Goal: Task Accomplishment & Management: Use online tool/utility

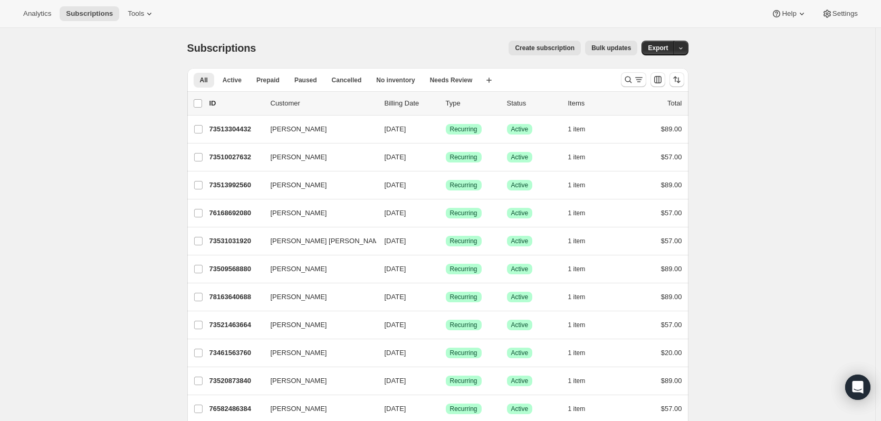
click at [144, 9] on icon at bounding box center [149, 13] width 11 height 11
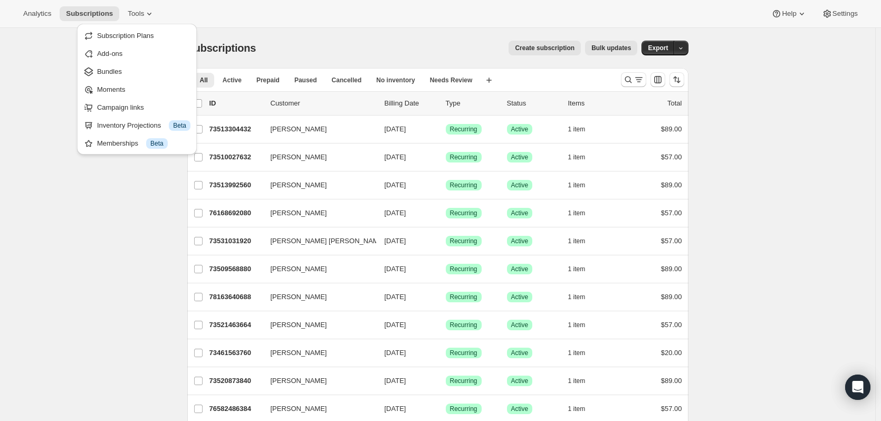
click at [112, 73] on span "Bundles" at bounding box center [109, 72] width 25 height 8
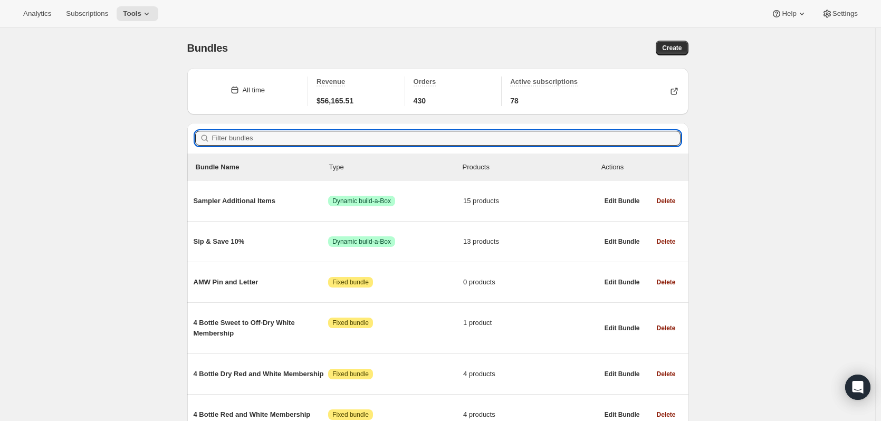
click at [252, 134] on input "Filter bundles" at bounding box center [446, 138] width 469 height 15
paste input "2 Bottle Dry Red and White 12-Month"
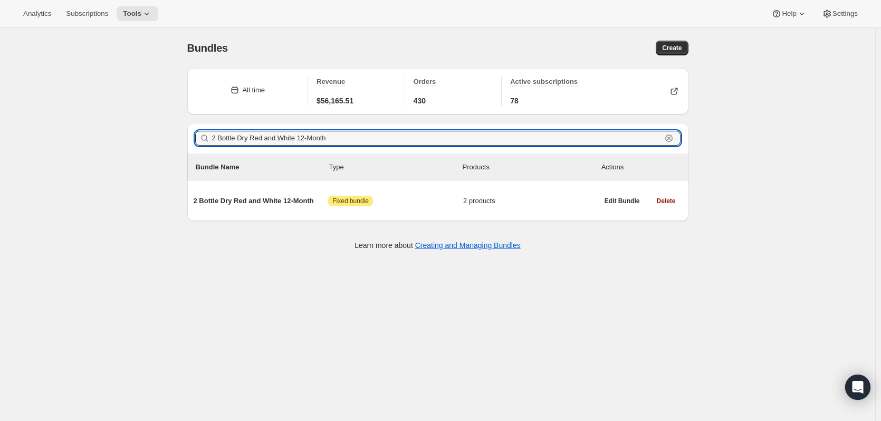
type input "2 Bottle Dry Red and White 12-Month"
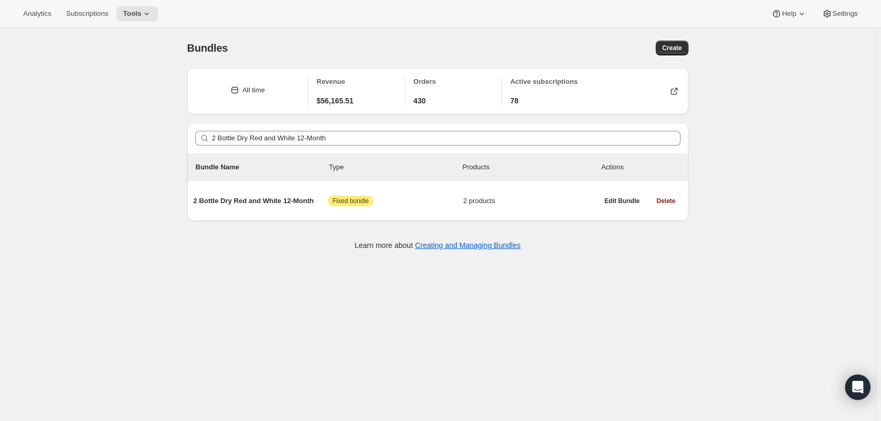
click at [268, 202] on span "2 Bottle Dry Red and White 12-Month" at bounding box center [261, 201] width 135 height 11
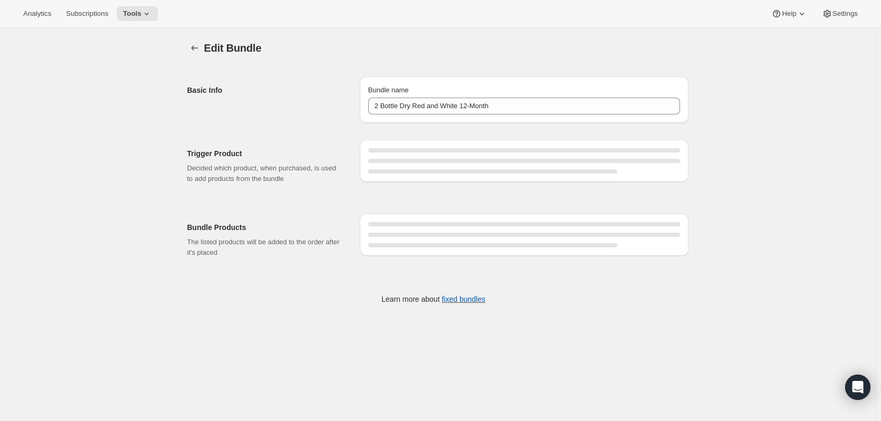
type input "2 Bottle Dry Red and White 12-Month"
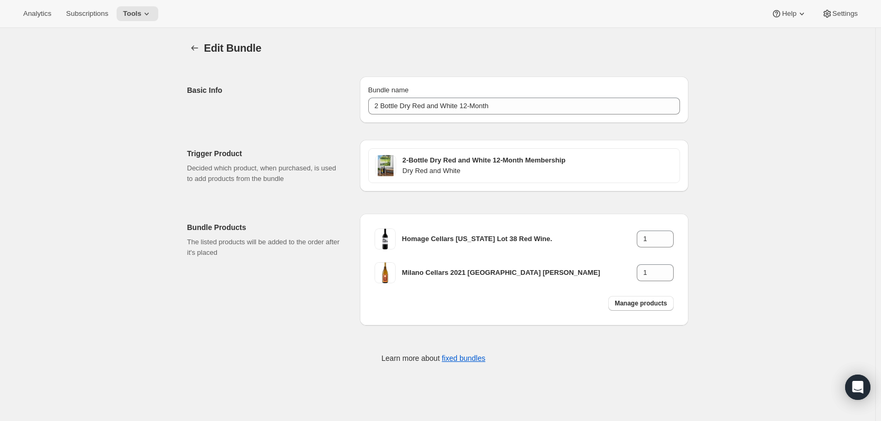
click at [657, 304] on span "Manage products" at bounding box center [641, 303] width 52 height 8
click at [198, 49] on icon "Bundles" at bounding box center [194, 48] width 11 height 11
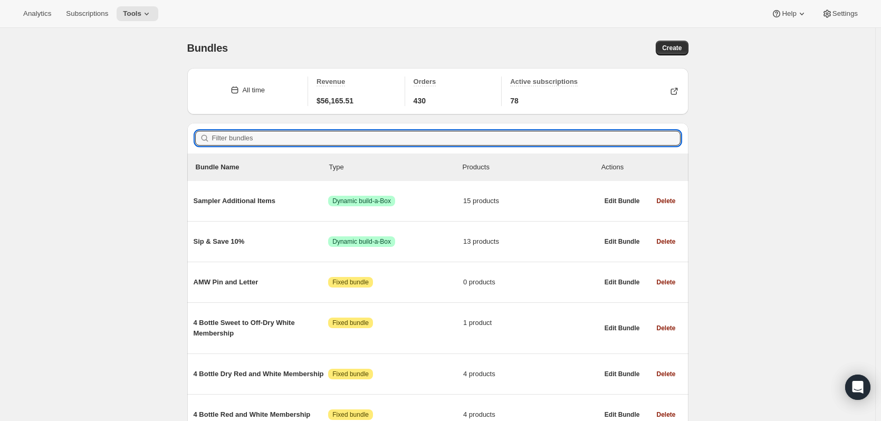
click at [232, 137] on input "Filter bundles" at bounding box center [446, 138] width 469 height 15
paste input "2 Bottle Dry Red and White 3-Month"
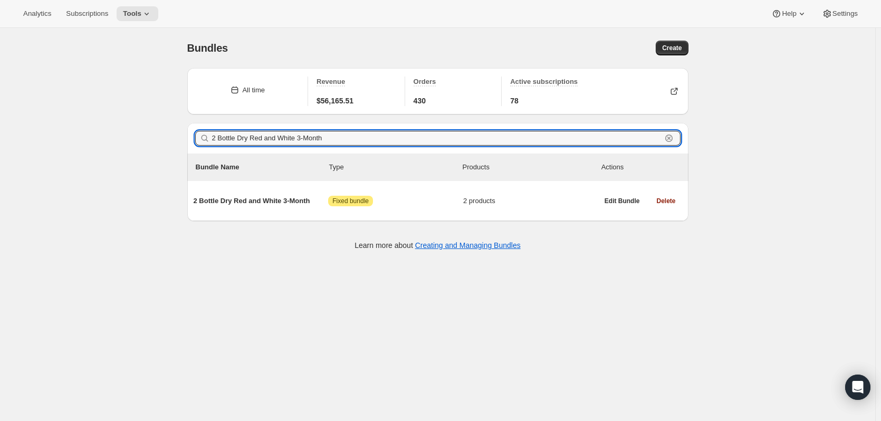
type input "2 Bottle Dry Red and White 3-Month"
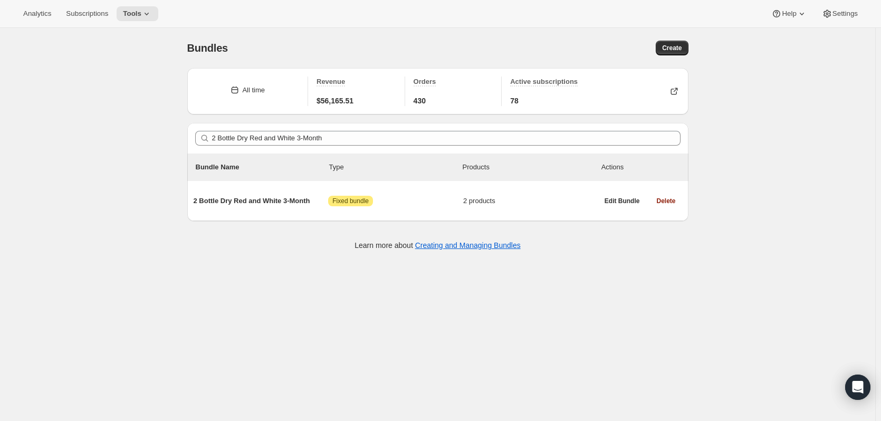
click at [262, 200] on span "2 Bottle Dry Red and White 3-Month" at bounding box center [261, 201] width 135 height 11
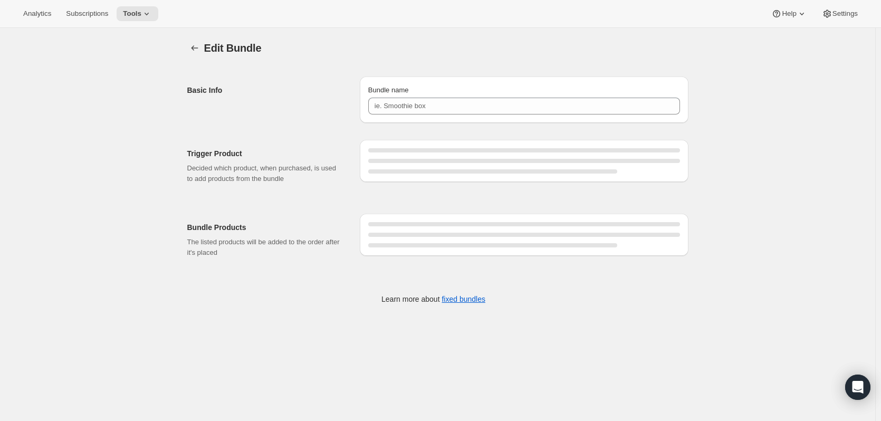
type input "2 Bottle Dry Red and White 3-Month"
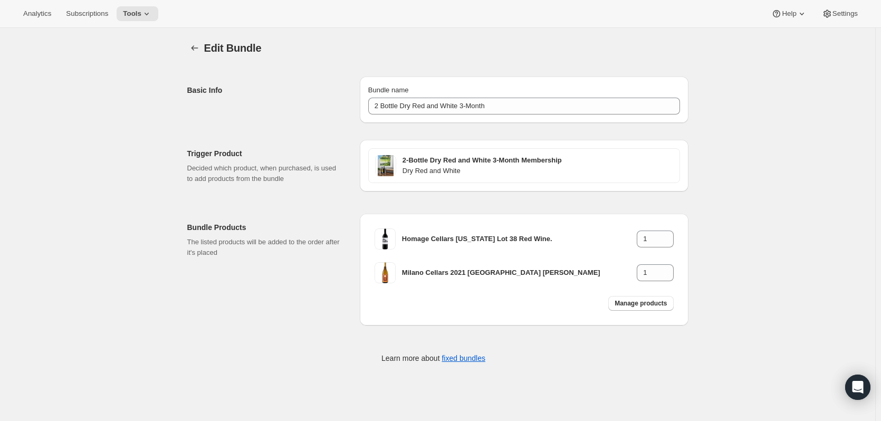
click at [657, 305] on span "Manage products" at bounding box center [641, 303] width 52 height 8
click at [192, 50] on icon "Bundles" at bounding box center [194, 48] width 11 height 11
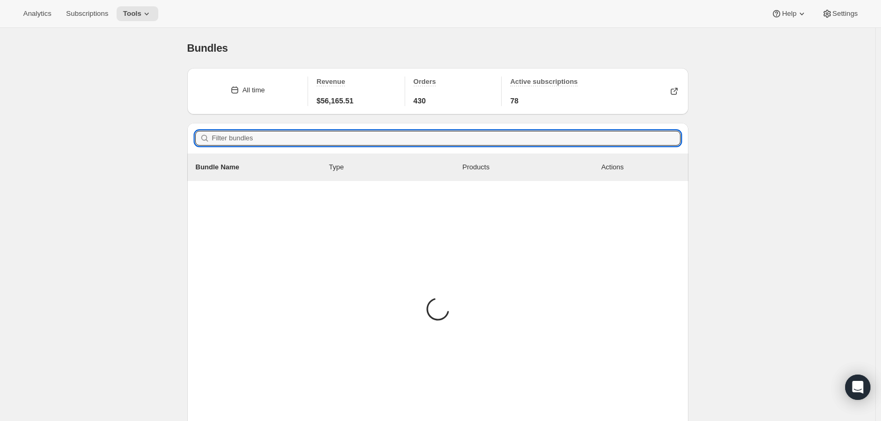
drag, startPoint x: 217, startPoint y: 141, endPoint x: 275, endPoint y: 135, distance: 58.4
click at [218, 141] on input "Filter bundles" at bounding box center [446, 138] width 469 height 15
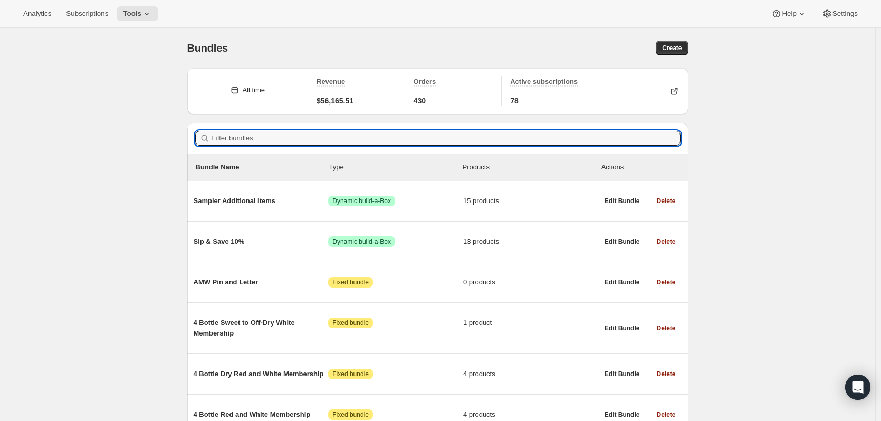
paste input "2 Bottle Dry Red and White 6-Month"
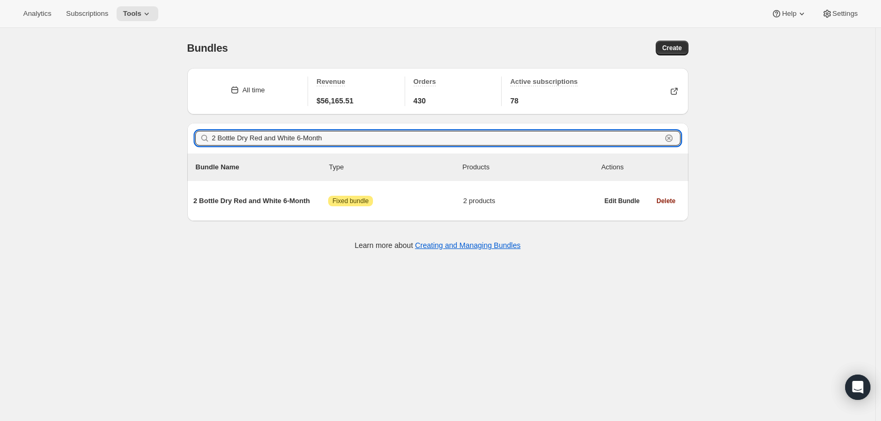
type input "2 Bottle Dry Red and White 6-Month"
click at [251, 197] on span "2 Bottle Dry Red and White 6-Month" at bounding box center [261, 201] width 135 height 11
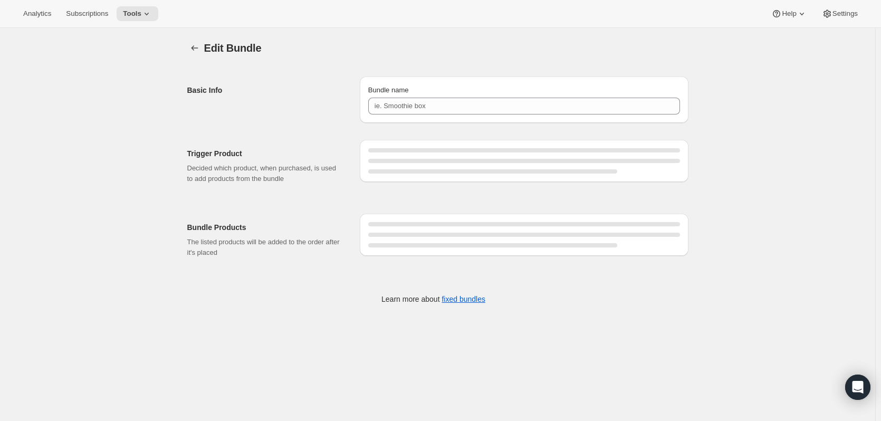
type input "2 Bottle Dry Red and White 6-Month"
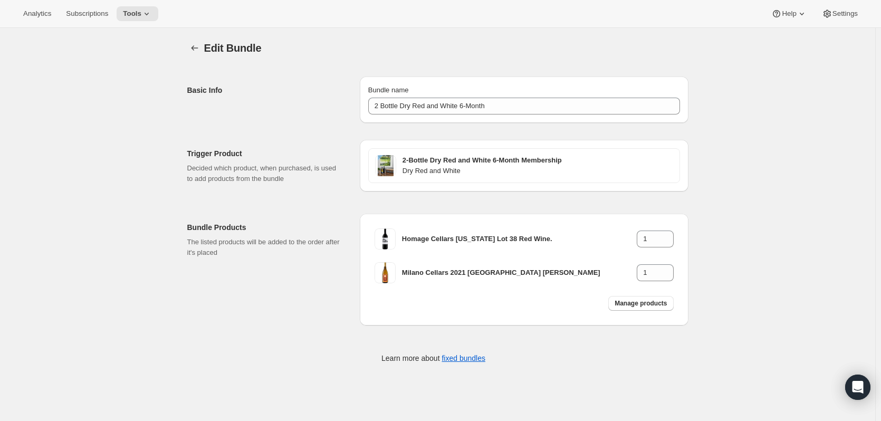
click at [644, 302] on span "Manage products" at bounding box center [641, 303] width 52 height 8
click at [200, 45] on icon "Bundles" at bounding box center [194, 48] width 11 height 11
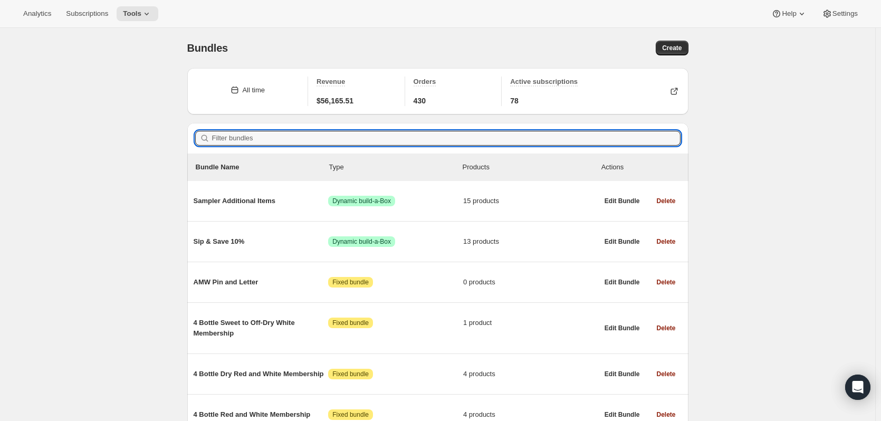
click at [312, 142] on input "Filter bundles" at bounding box center [446, 138] width 469 height 15
paste input "2 Bottle Dry Red and White Membership"
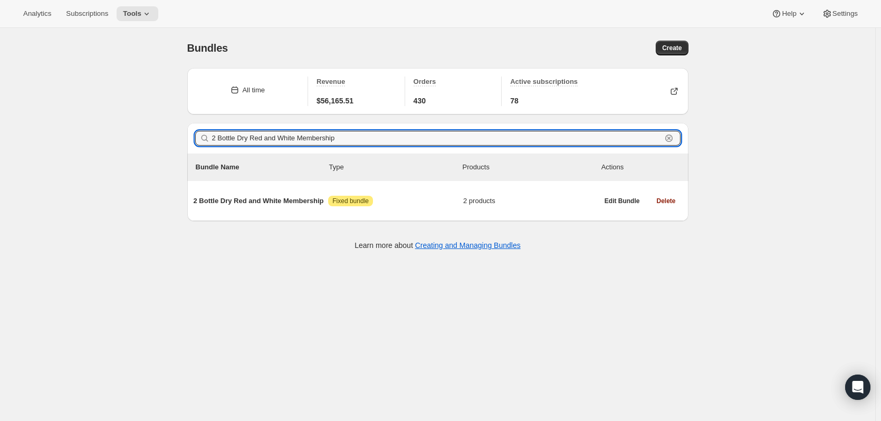
type input "2 Bottle Dry Red and White Membership"
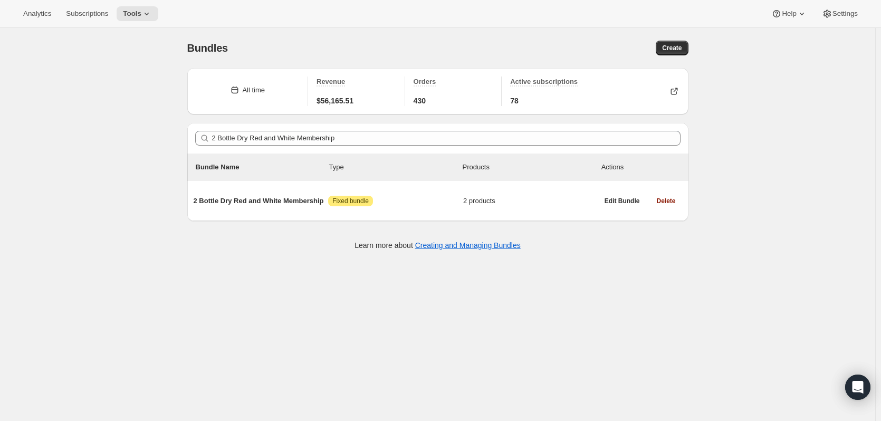
click at [255, 196] on span "2 Bottle Dry Red and White Membership" at bounding box center [261, 201] width 135 height 11
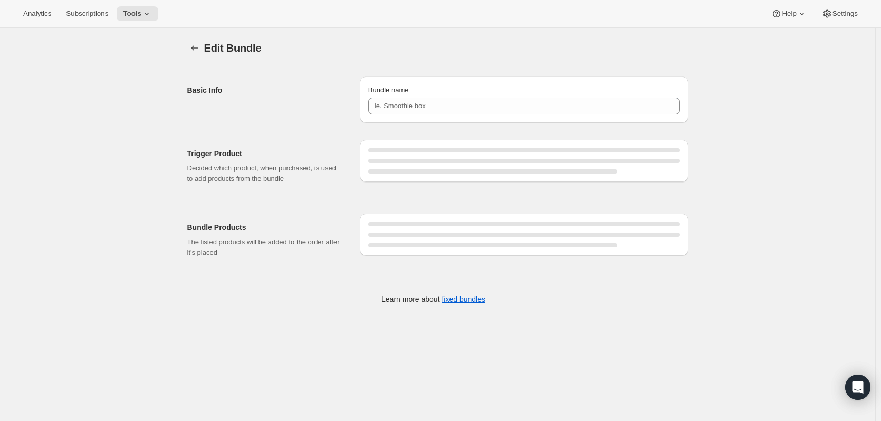
type input "2 Bottle Dry Red and White Membership"
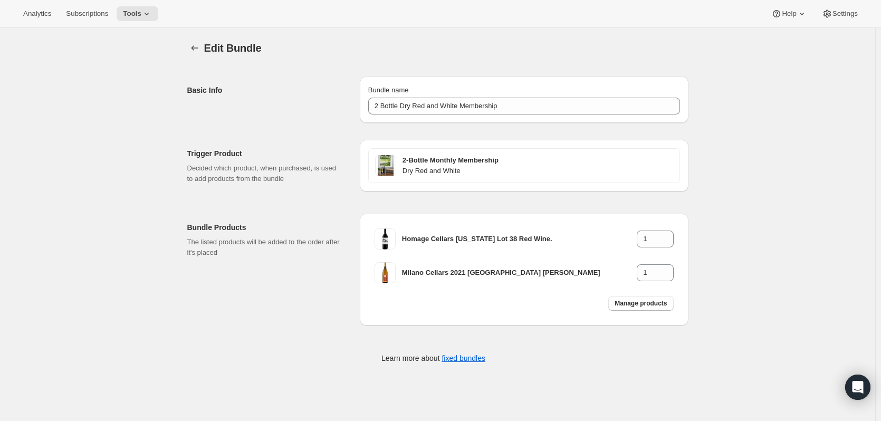
click at [653, 305] on span "Manage products" at bounding box center [641, 303] width 52 height 8
click at [194, 50] on icon "Bundles" at bounding box center [194, 48] width 11 height 11
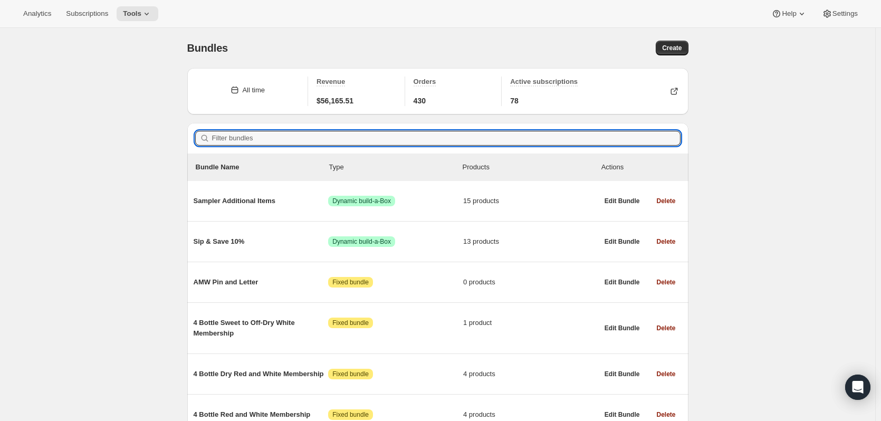
click at [290, 143] on input "Filter bundles" at bounding box center [446, 138] width 469 height 15
paste input "2 Bottle Dry Red and White Membership"
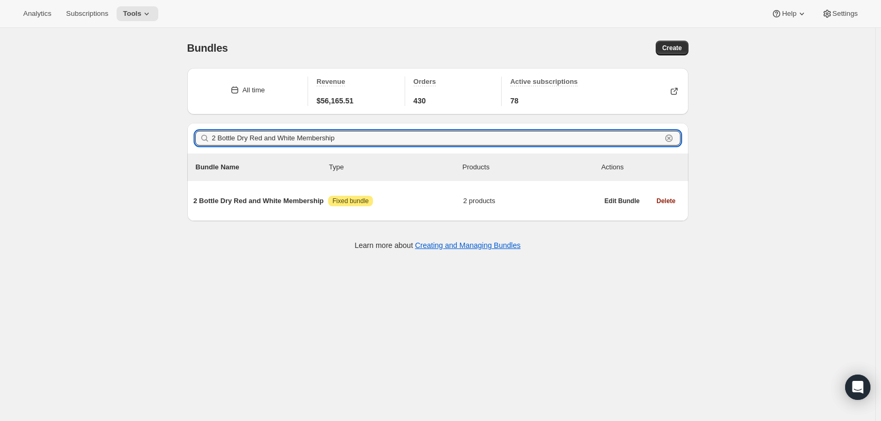
type input "2 Bottle Dry Red and White Membership"
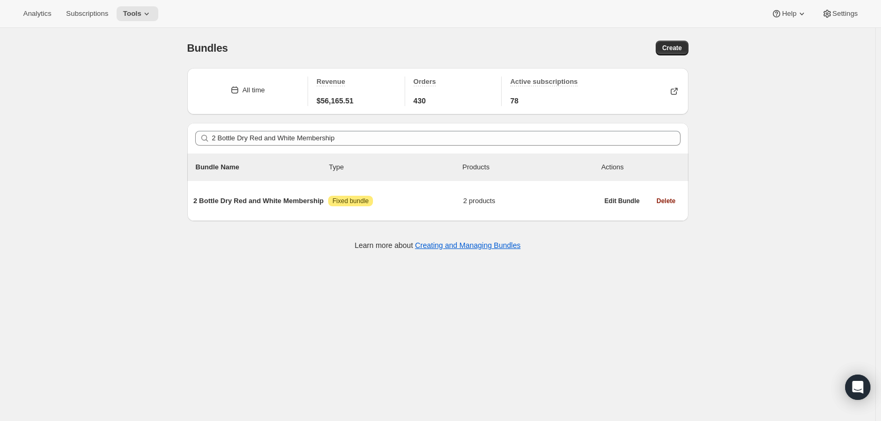
click at [282, 201] on span "2 Bottle Dry Red and White Membership" at bounding box center [261, 201] width 135 height 11
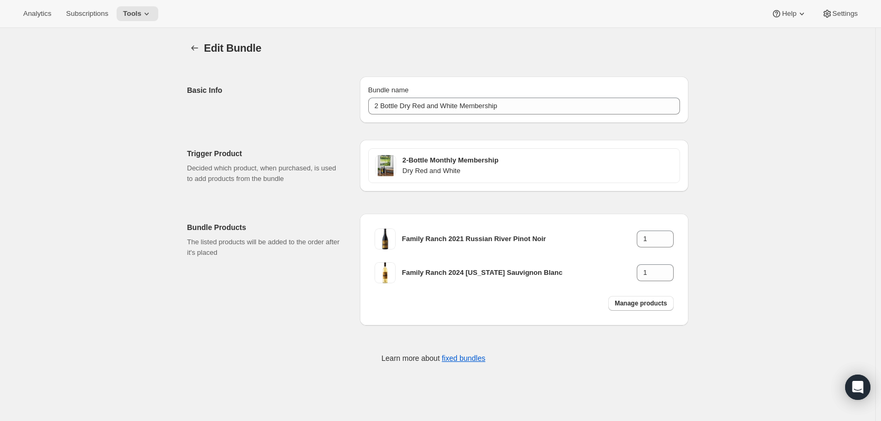
click at [195, 50] on icon "Bundles" at bounding box center [194, 48] width 11 height 11
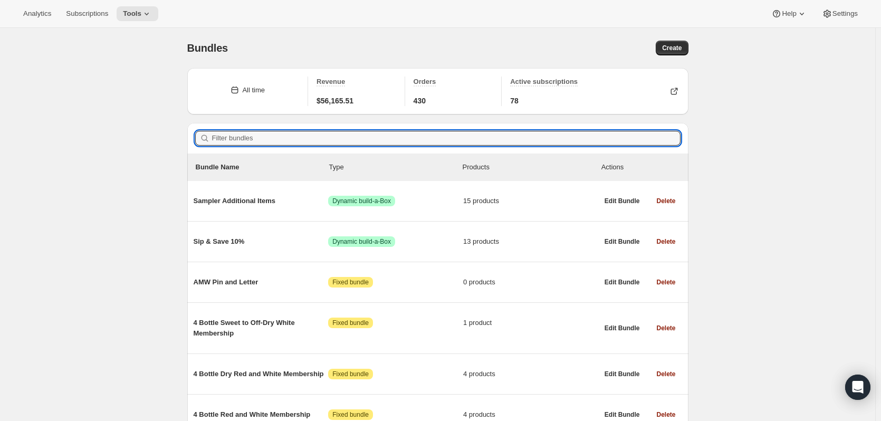
click at [284, 136] on input "Filter bundles" at bounding box center [446, 138] width 469 height 15
paste input "2 Bottle Sweet to Off-Dry Mix Membership"
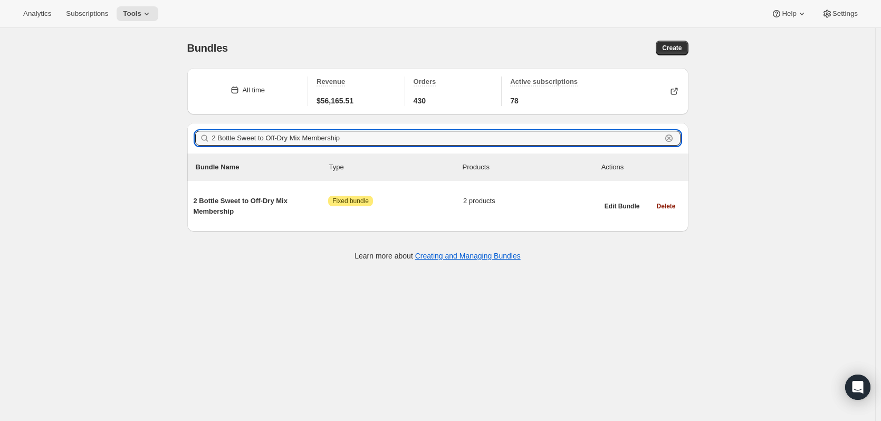
type input "2 Bottle Sweet to Off-Dry Mix Membership"
click at [238, 200] on span "2 Bottle Sweet to Off-Dry Mix Membership" at bounding box center [261, 206] width 135 height 21
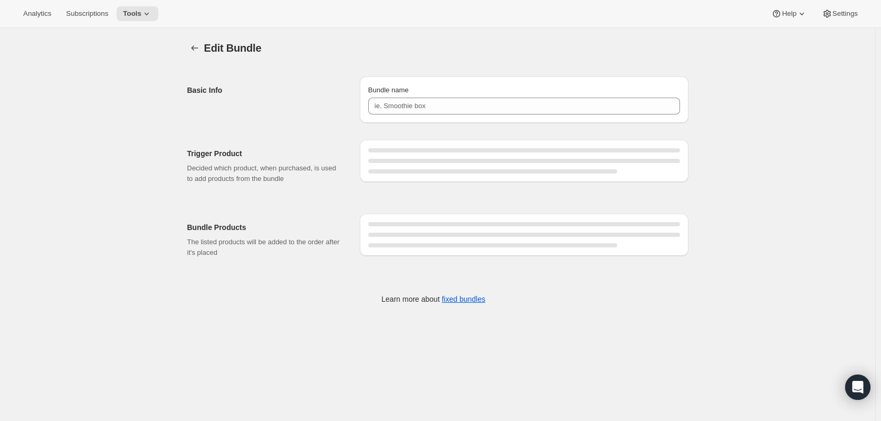
type input "2 Bottle Sweet to Off-Dry Mix Membership"
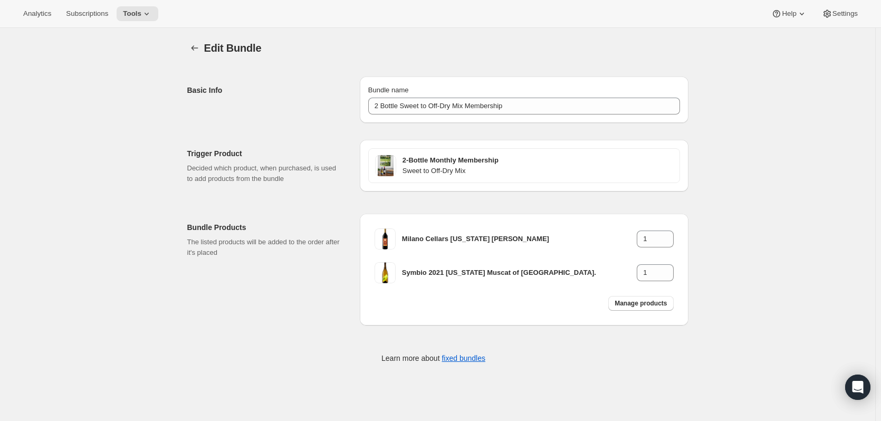
click at [648, 299] on button "Manage products" at bounding box center [641, 303] width 65 height 15
click at [202, 45] on button "Bundles" at bounding box center [194, 48] width 15 height 15
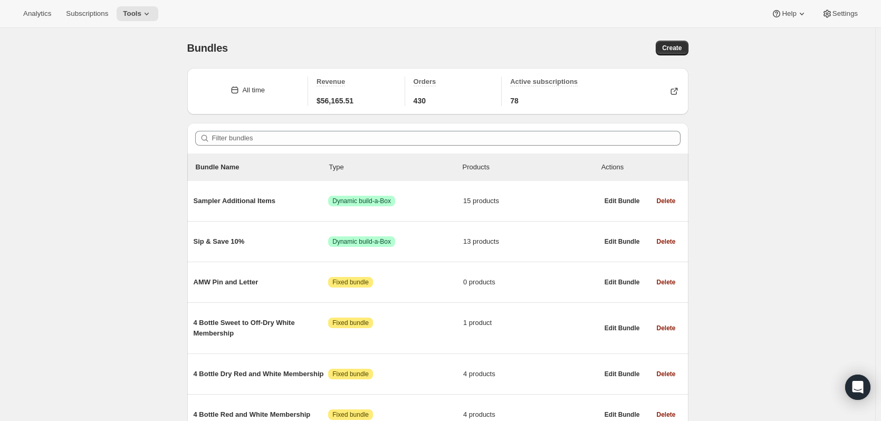
click at [229, 144] on div "Filter bundles" at bounding box center [437, 138] width 501 height 31
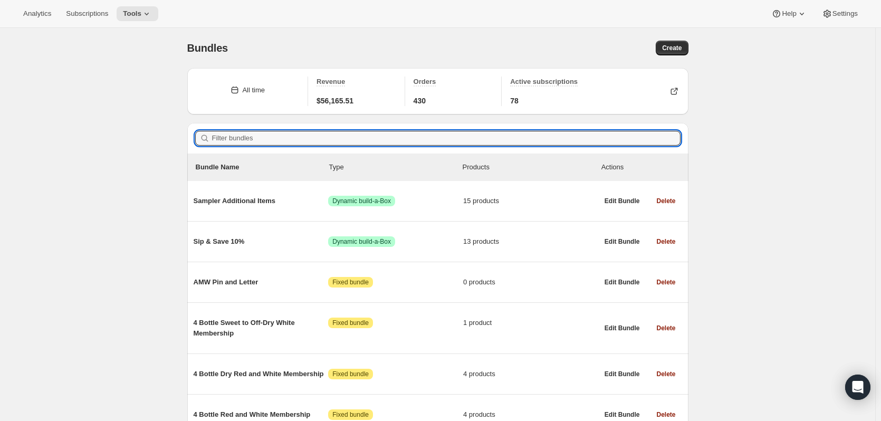
click at [229, 140] on input "Filter bundles" at bounding box center [446, 138] width 469 height 15
paste input "2 Bottle Reds Membership"
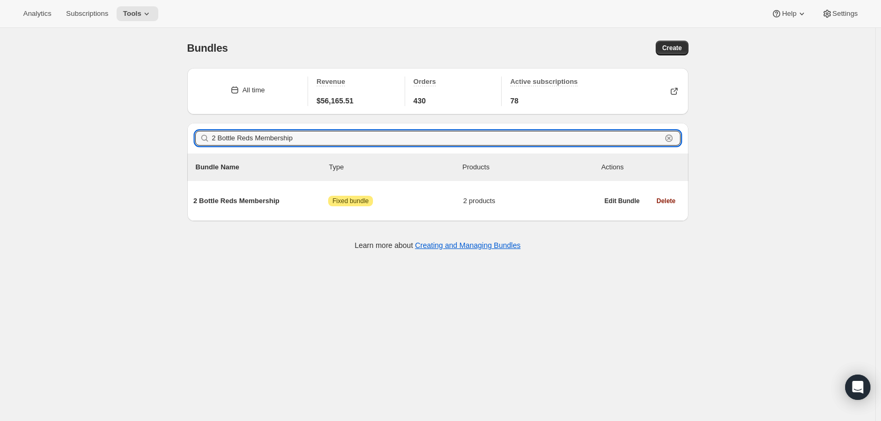
type input "2 Bottle Reds Membership"
click at [270, 203] on span "2 Bottle Reds Membership" at bounding box center [261, 201] width 135 height 11
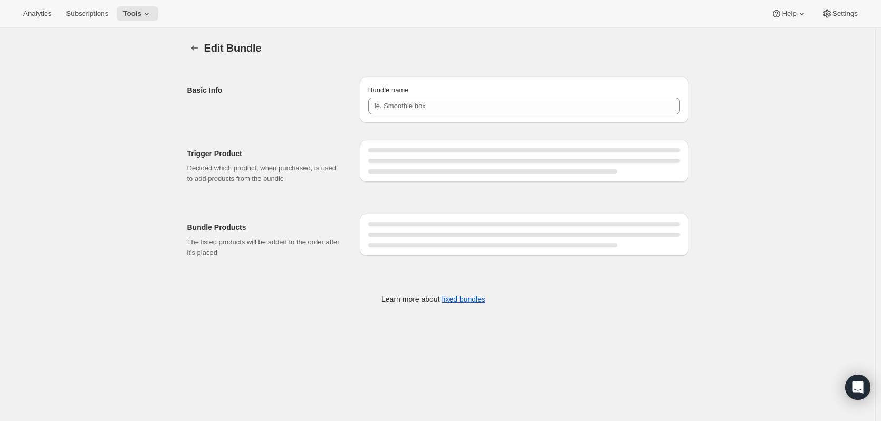
type input "2 Bottle Reds Membership"
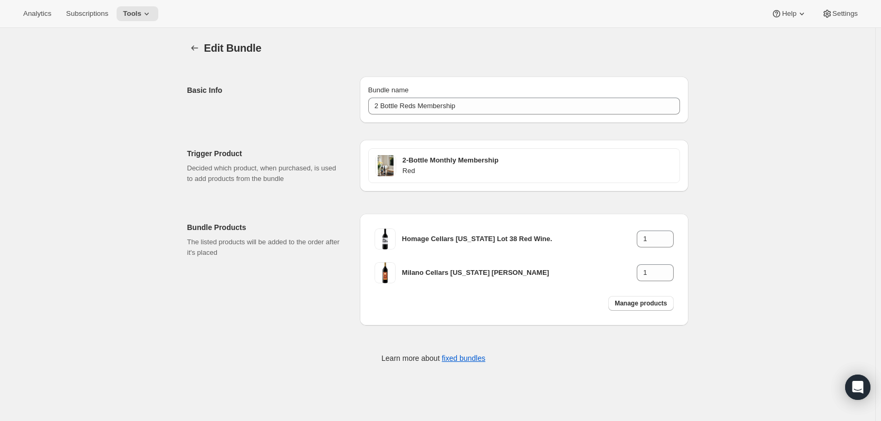
click at [638, 305] on span "Manage products" at bounding box center [641, 303] width 52 height 8
click at [197, 46] on icon "Bundles" at bounding box center [194, 48] width 11 height 11
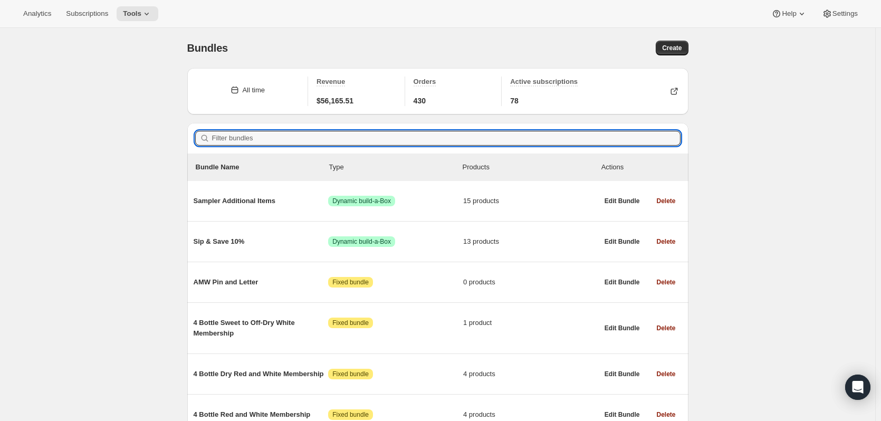
click at [287, 136] on input "Filter bundles" at bounding box center [446, 138] width 469 height 15
paste input "2 Bottle Dry Red Membership"
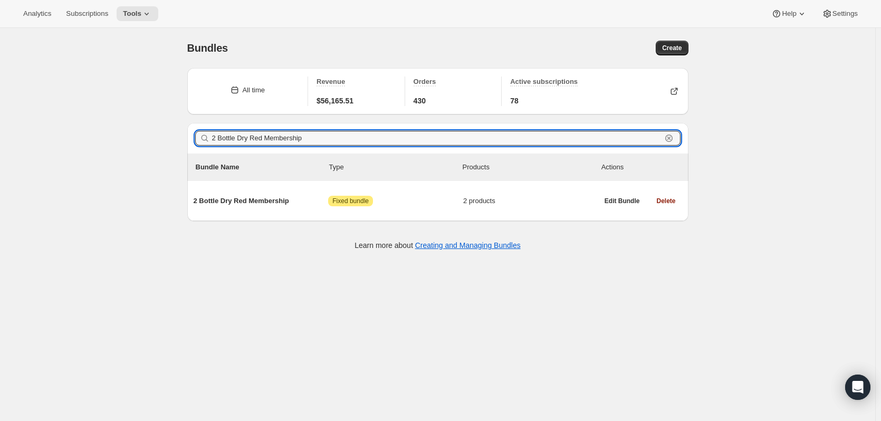
type input "2 Bottle Dry Red Membership"
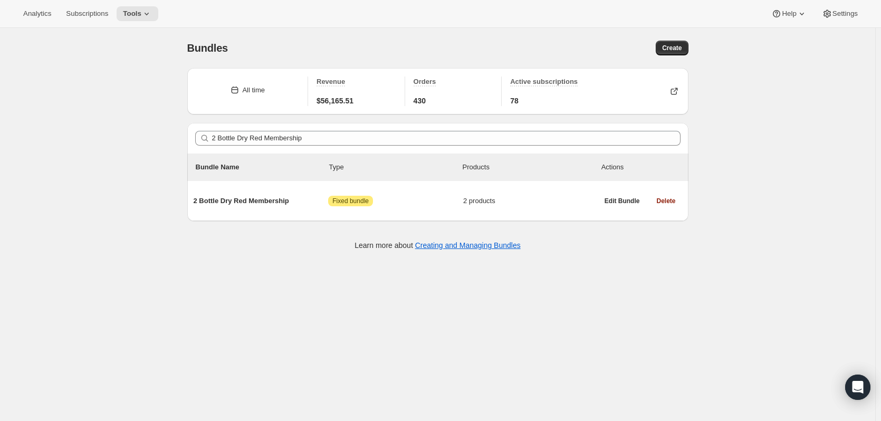
click at [240, 198] on span "2 Bottle Dry Red Membership" at bounding box center [261, 201] width 135 height 11
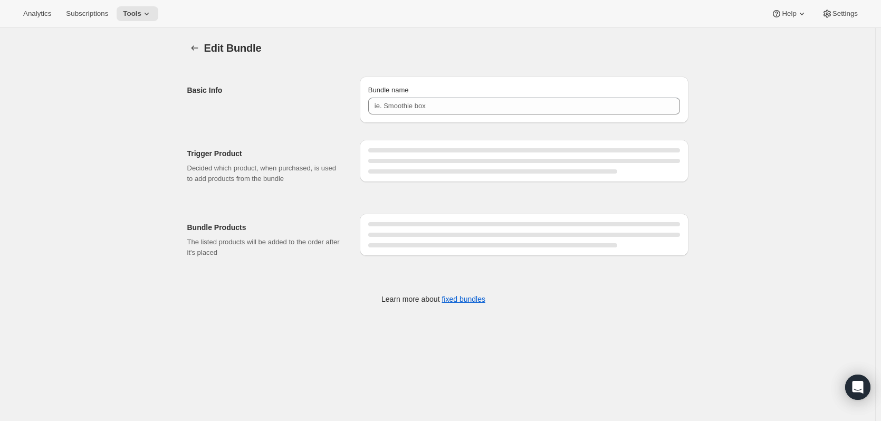
type input "2 Bottle Dry Red Membership"
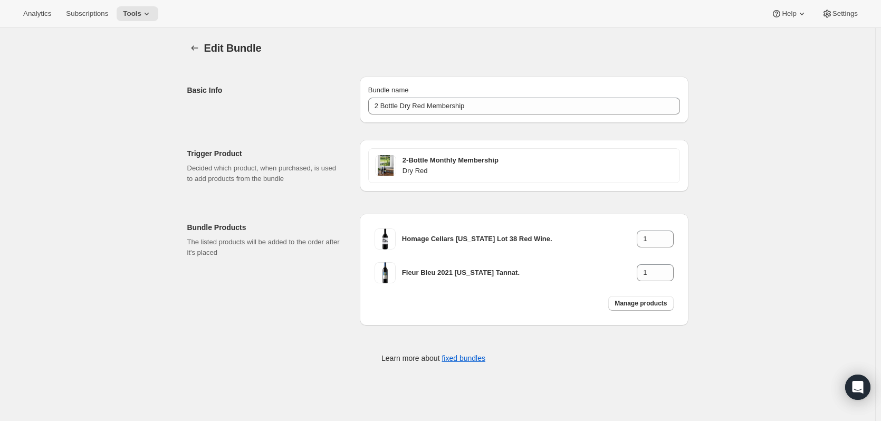
click at [645, 307] on span "Manage products" at bounding box center [641, 303] width 52 height 8
click at [194, 48] on icon "Bundles" at bounding box center [194, 48] width 11 height 11
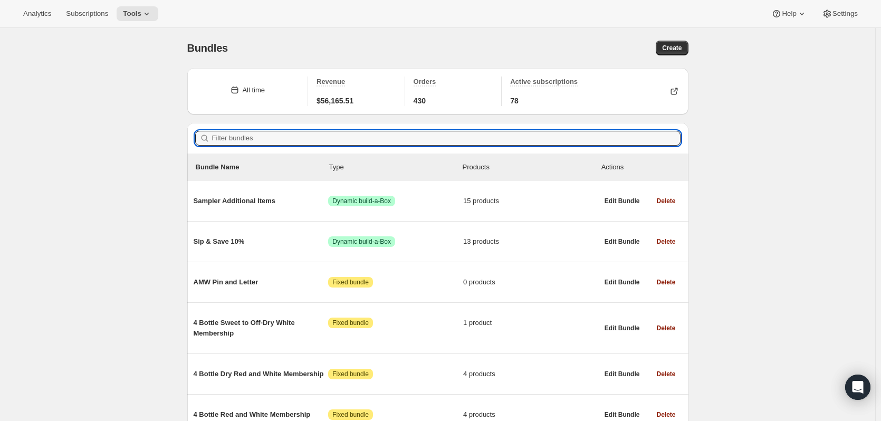
click at [275, 138] on input "Filter bundles" at bounding box center [446, 138] width 469 height 15
paste input "2 Bottle White Membership"
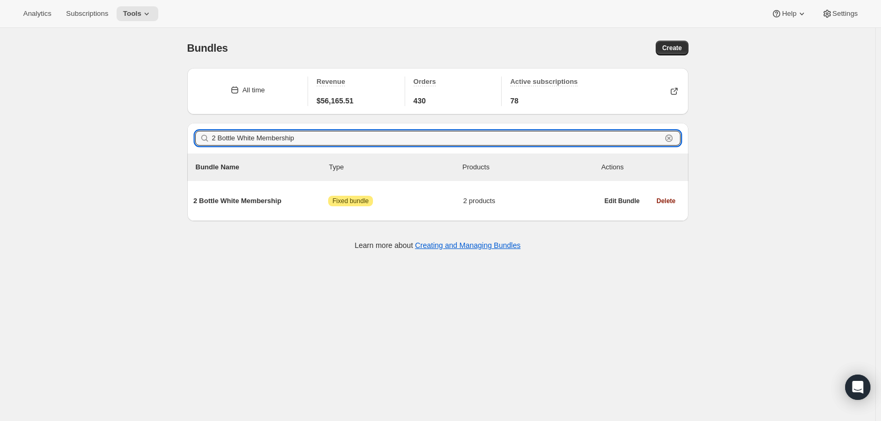
type input "2 Bottle White Membership"
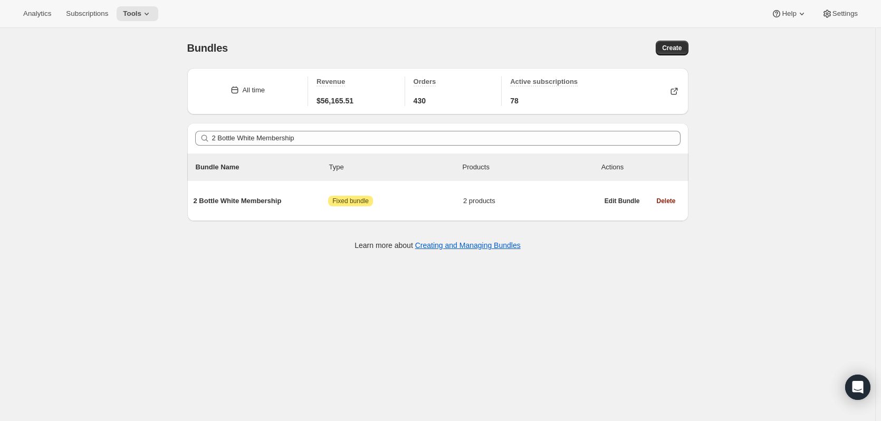
click at [261, 196] on span "2 Bottle White Membership" at bounding box center [261, 201] width 135 height 11
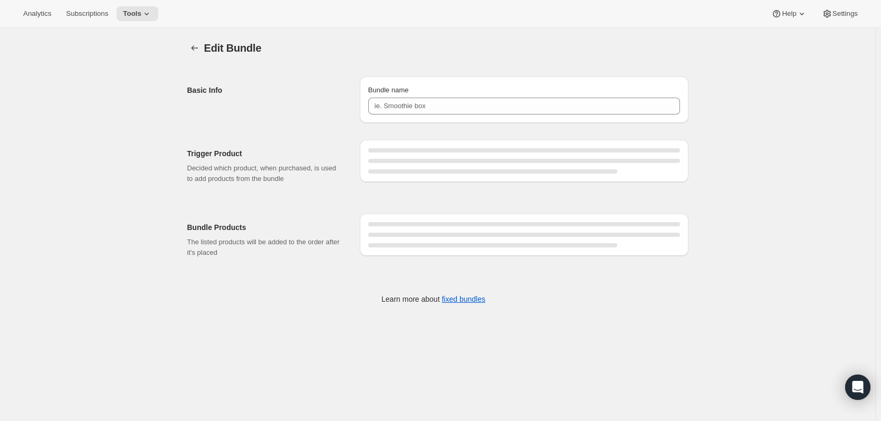
type input "2 Bottle White Membership"
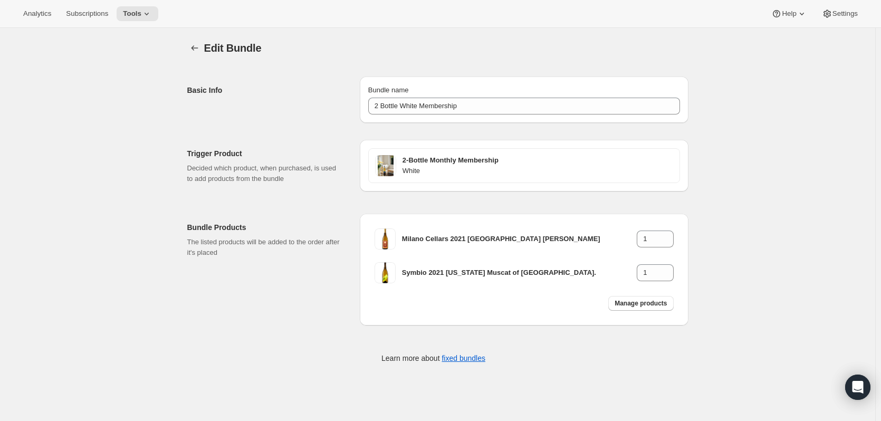
click at [654, 311] on div "Manage products" at bounding box center [641, 303] width 78 height 27
click at [638, 298] on button "Manage products" at bounding box center [641, 303] width 65 height 15
click at [200, 49] on icon "Bundles" at bounding box center [194, 48] width 11 height 11
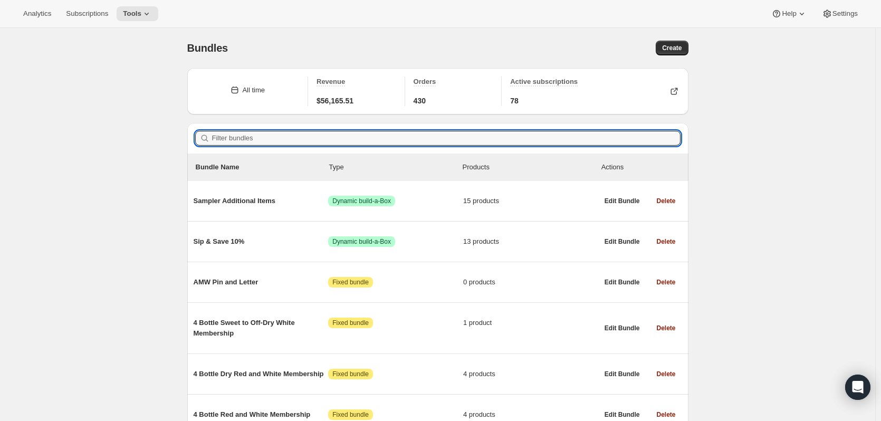
click at [266, 141] on input "Filter bundles" at bounding box center [446, 138] width 469 height 15
paste input "2 Bottle Dry White Membership"
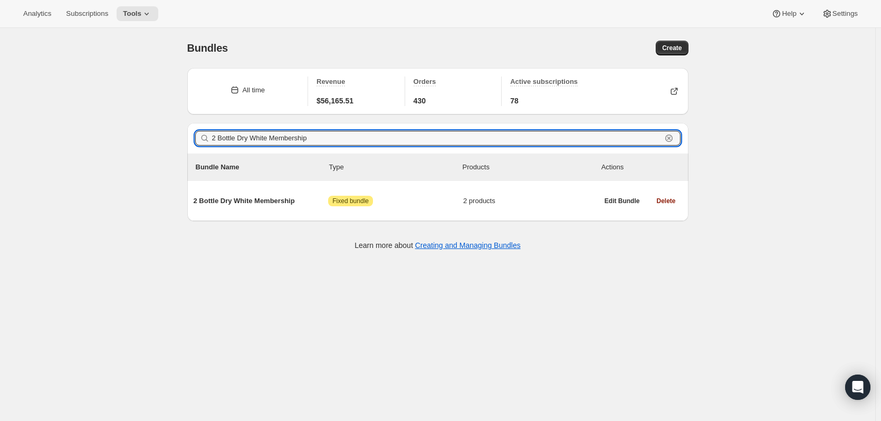
type input "2 Bottle Dry White Membership"
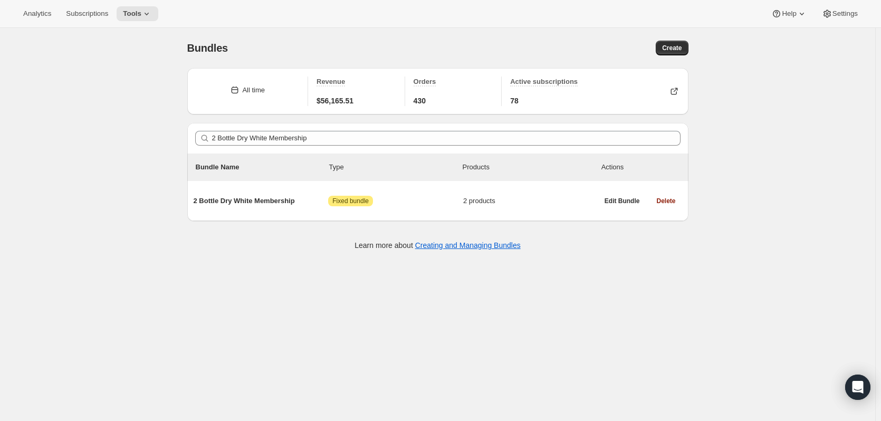
click at [255, 197] on span "2 Bottle Dry White Membership" at bounding box center [261, 201] width 135 height 11
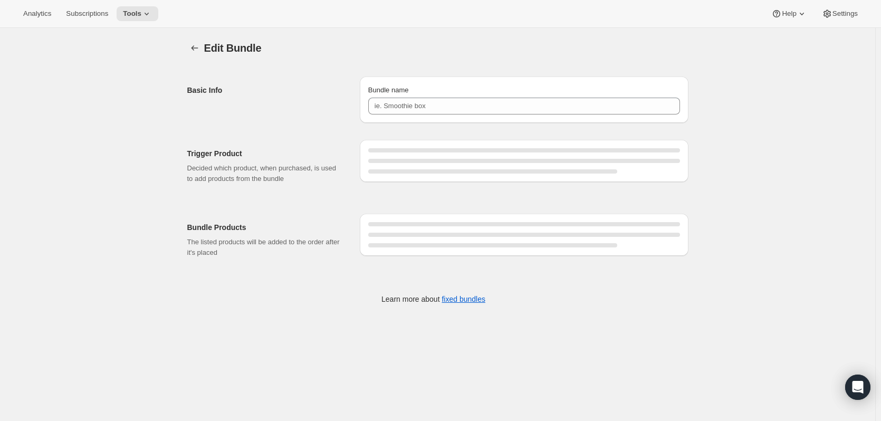
type input "2 Bottle Dry White Membership"
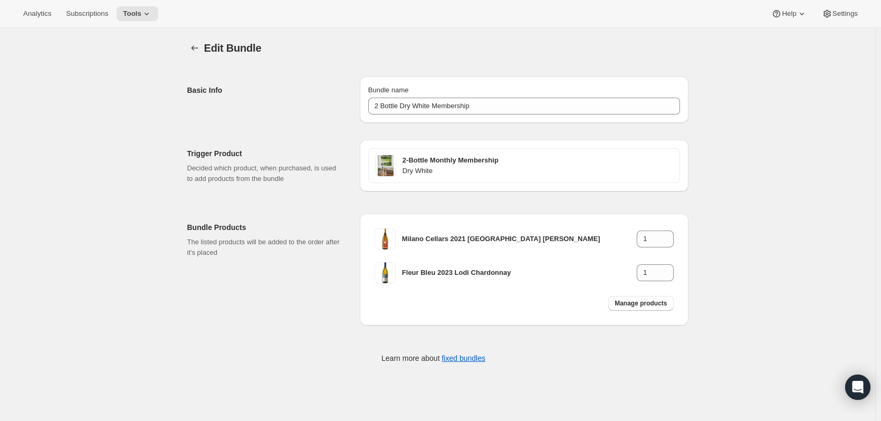
click at [640, 302] on span "Manage products" at bounding box center [641, 303] width 52 height 8
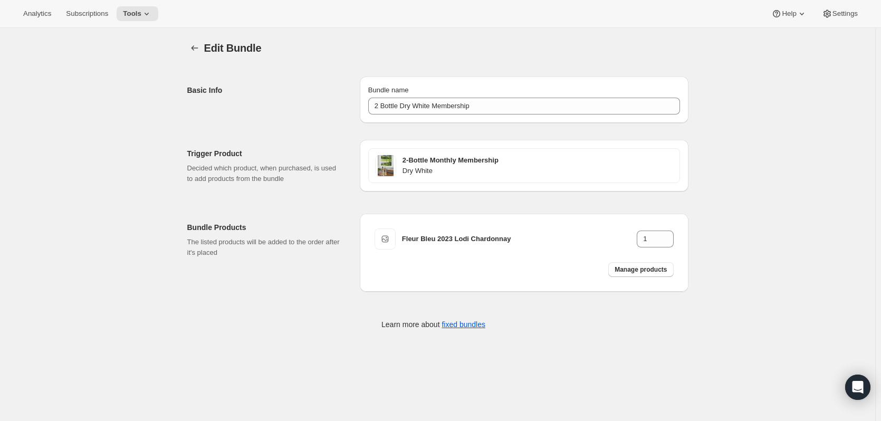
click at [633, 270] on span "Manage products" at bounding box center [641, 269] width 52 height 8
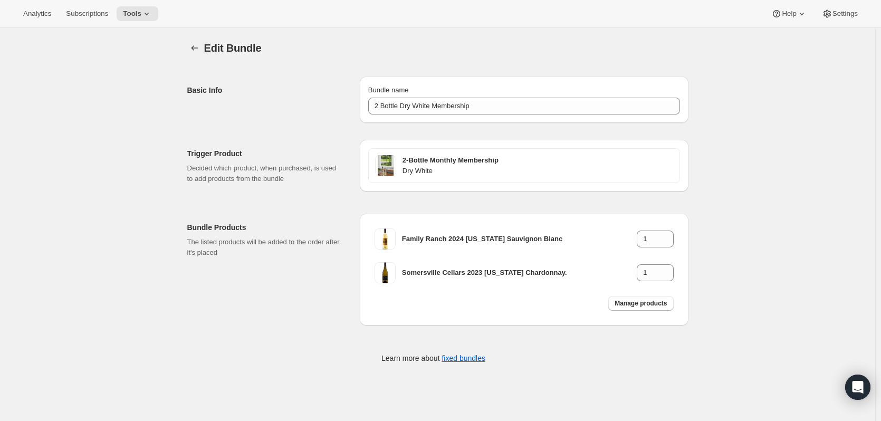
click at [191, 49] on button "Bundles" at bounding box center [194, 48] width 15 height 15
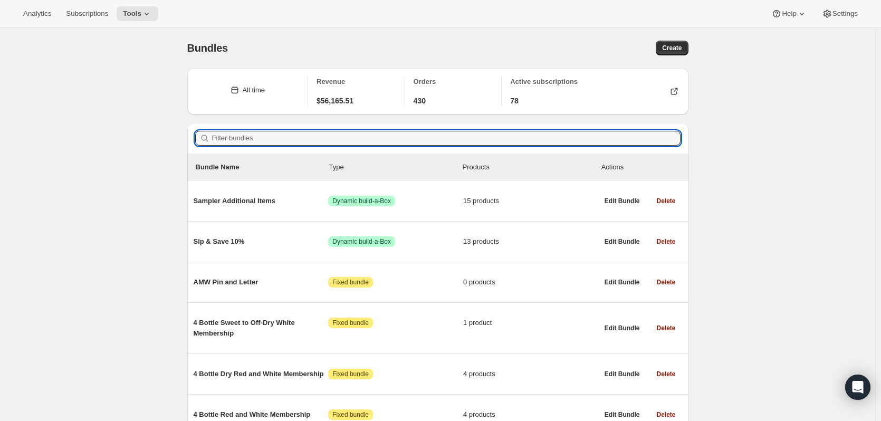
click at [238, 137] on input "Filter bundles" at bounding box center [446, 138] width 469 height 15
paste input "2 Bottle Sweet to Off-Dry White Membership"
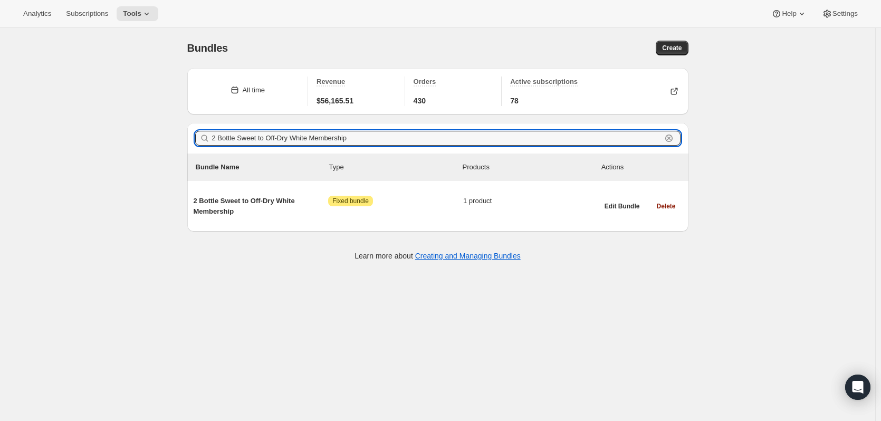
type input "2 Bottle Sweet to Off-Dry White Membership"
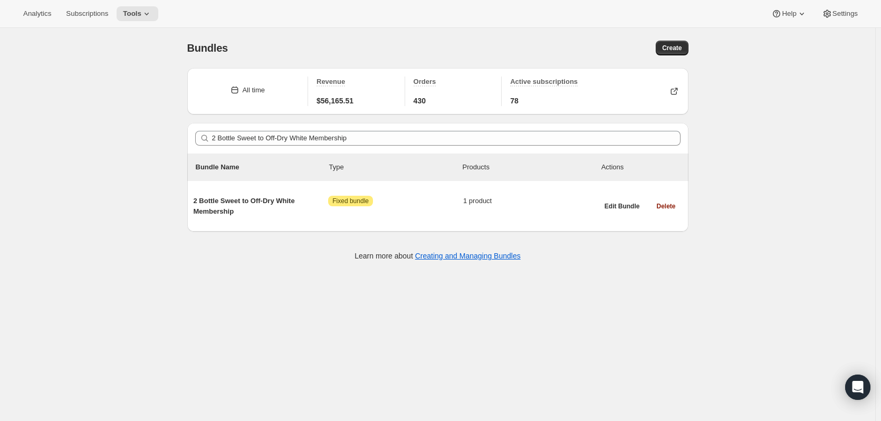
click at [251, 198] on span "2 Bottle Sweet to Off-Dry White Membership" at bounding box center [261, 206] width 135 height 21
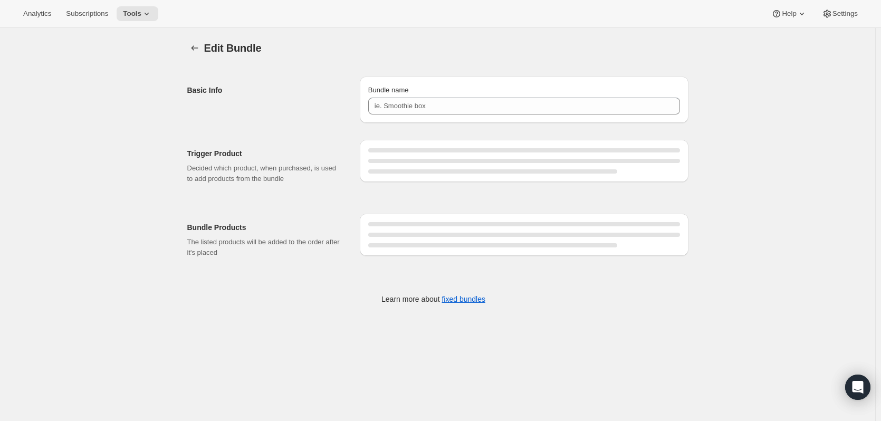
type input "2 Bottle Sweet to Off-Dry White Membership"
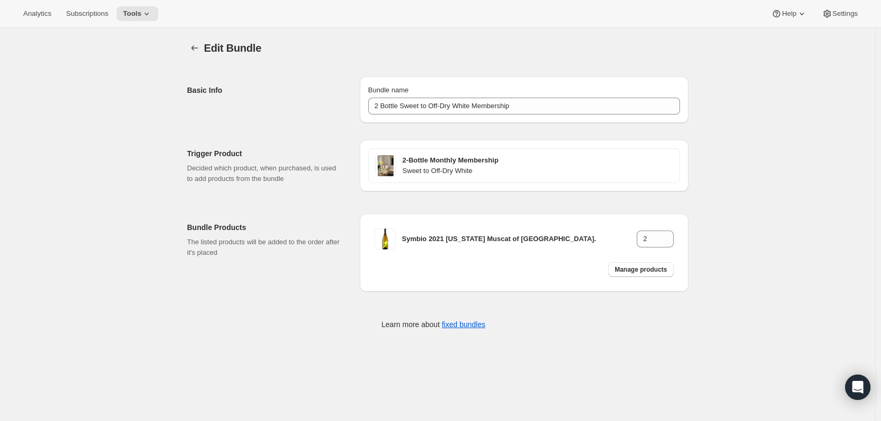
click at [661, 271] on span "Manage products" at bounding box center [641, 269] width 52 height 8
click at [669, 237] on icon at bounding box center [666, 242] width 11 height 11
click at [668, 236] on icon at bounding box center [666, 236] width 11 height 11
type input "2"
click at [195, 44] on icon "Bundles" at bounding box center [194, 48] width 11 height 11
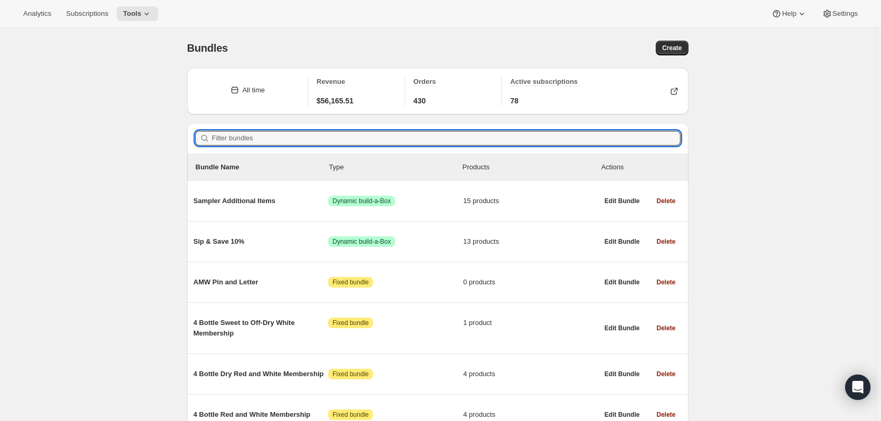
click at [308, 140] on input "Filter bundles" at bounding box center [446, 138] width 469 height 15
paste input "4 Bottle Red and White Membership"
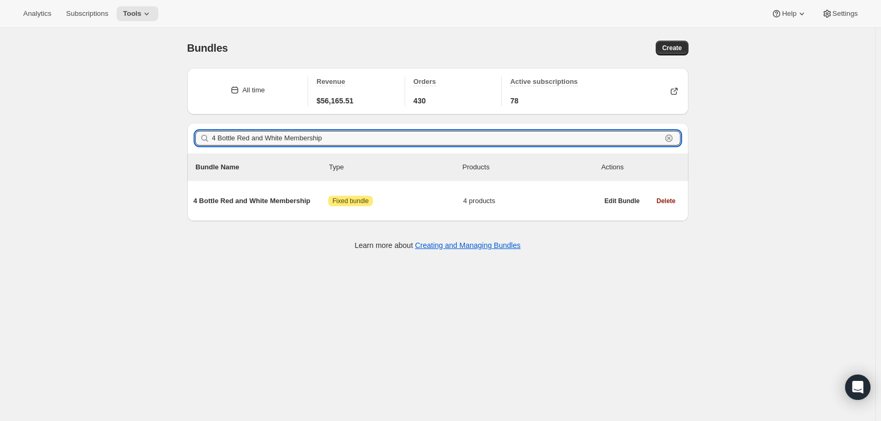
type input "4 Bottle Red and White Membership"
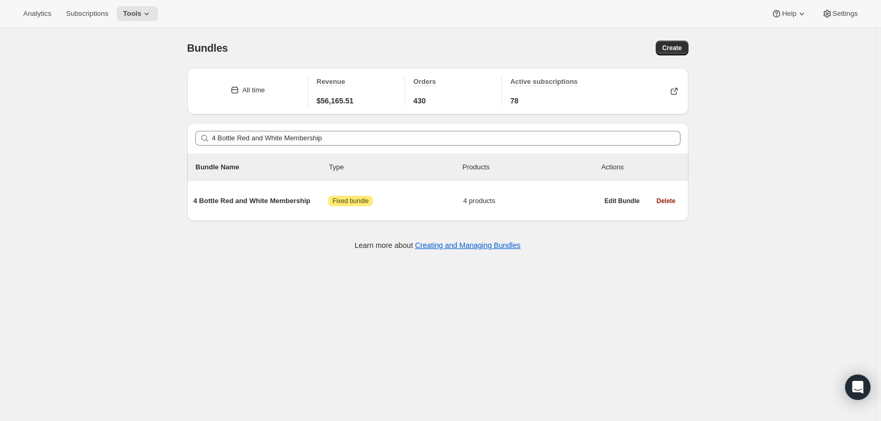
click at [265, 201] on span "4 Bottle Red and White Membership" at bounding box center [261, 201] width 135 height 11
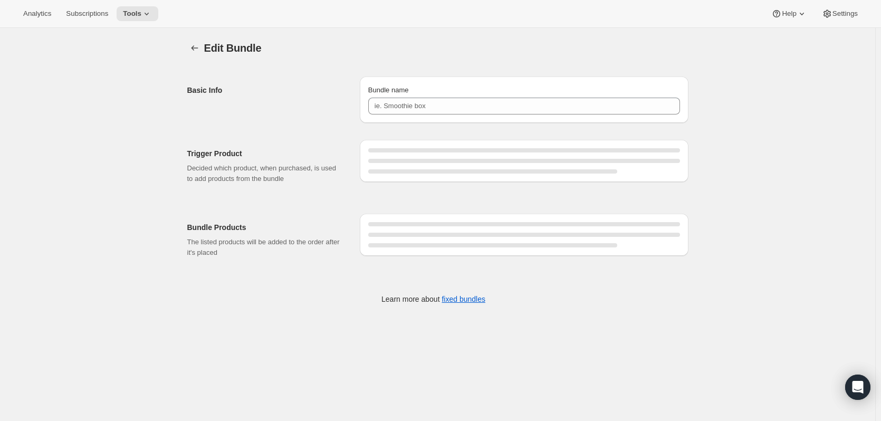
type input "4 Bottle Red and White Membership"
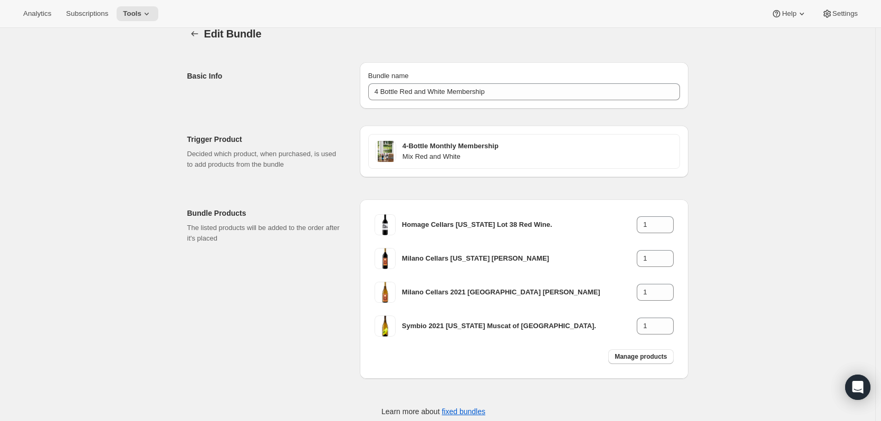
scroll to position [36, 0]
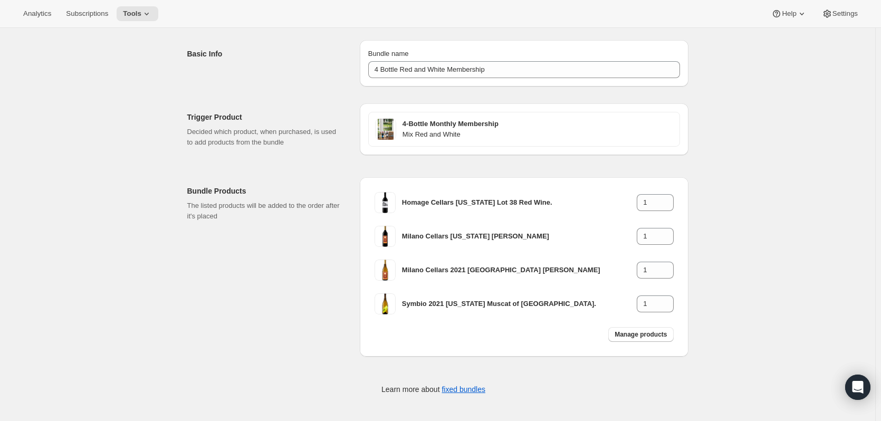
click at [656, 329] on button "Manage products" at bounding box center [641, 334] width 65 height 15
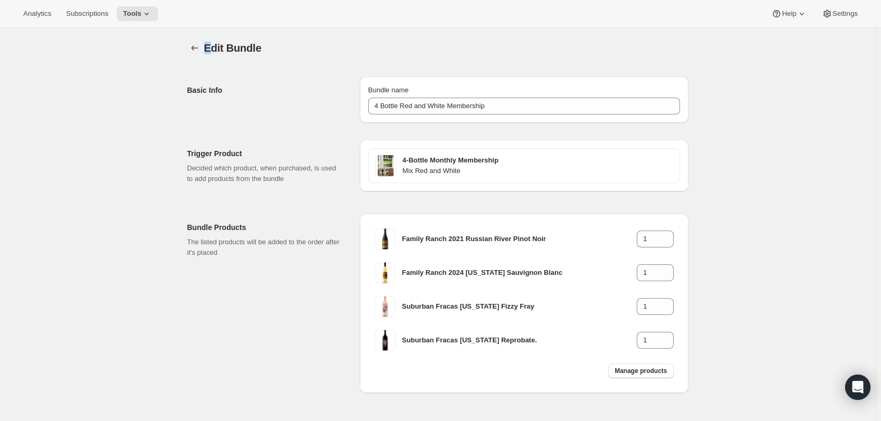
click at [204, 46] on div "Edit Bundle" at bounding box center [437, 48] width 501 height 15
click at [200, 47] on icon "Bundles" at bounding box center [194, 48] width 11 height 11
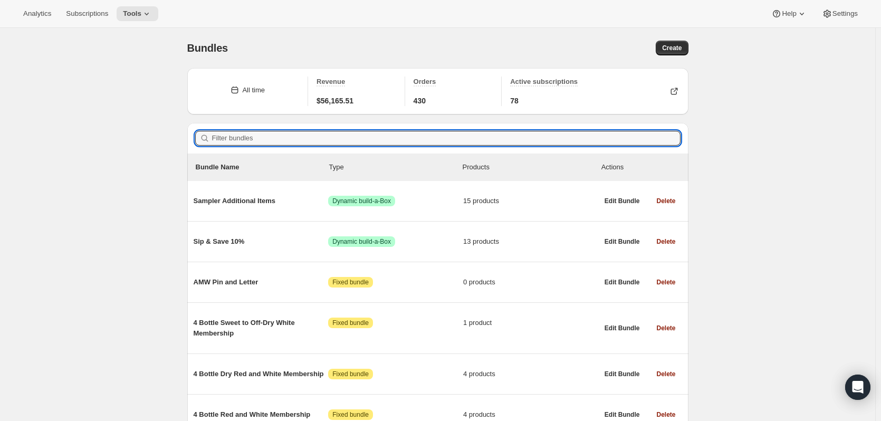
click at [255, 141] on input "Filter bundles" at bounding box center [446, 138] width 469 height 15
paste input "4 Bottle Red and White 12 Month"
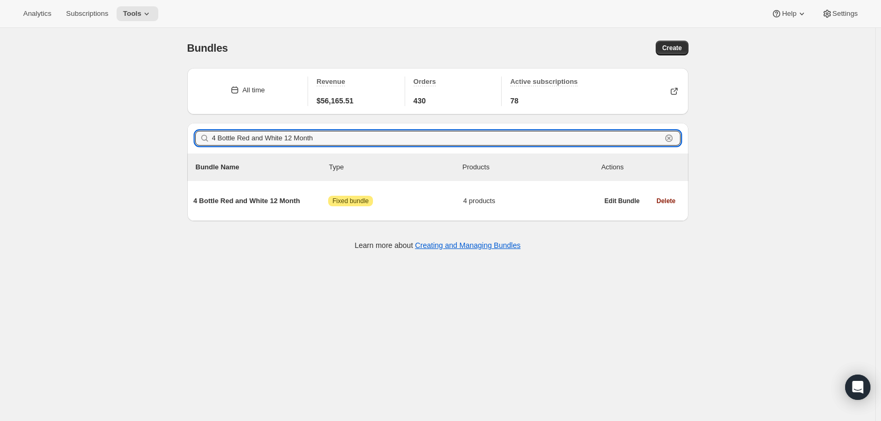
type input "4 Bottle Red and White 12 Month"
click at [280, 201] on span "4 Bottle Red and White 12 Month" at bounding box center [261, 201] width 135 height 11
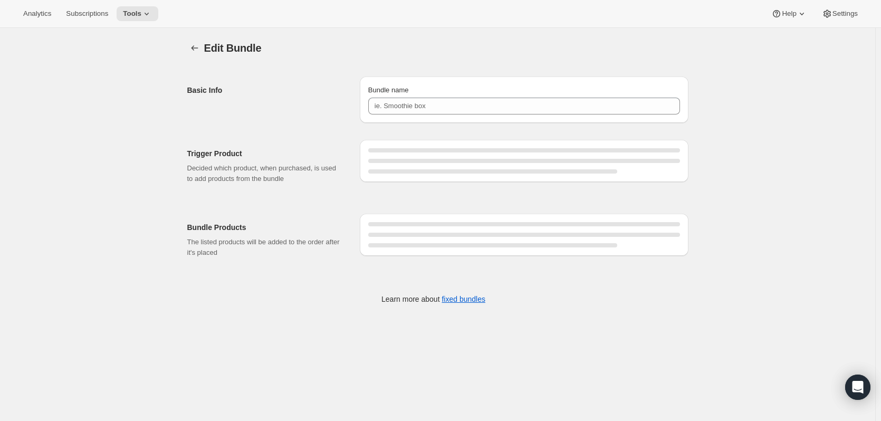
type input "4 Bottle Red and White 12 Month"
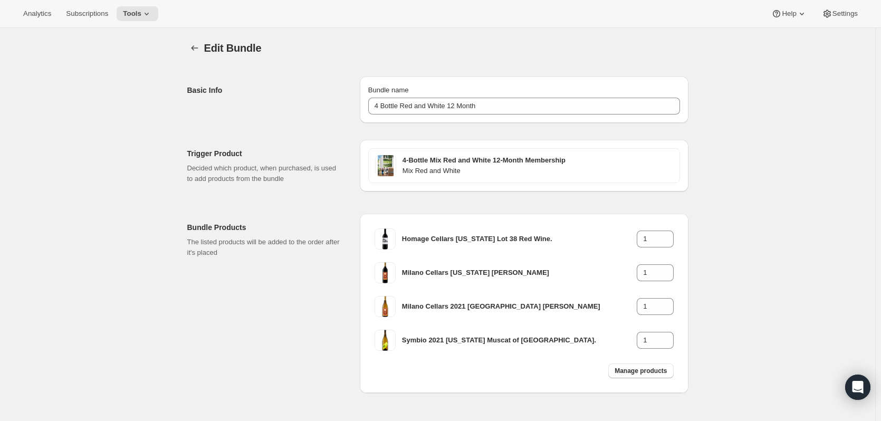
click at [632, 370] on span "Manage products" at bounding box center [641, 371] width 52 height 8
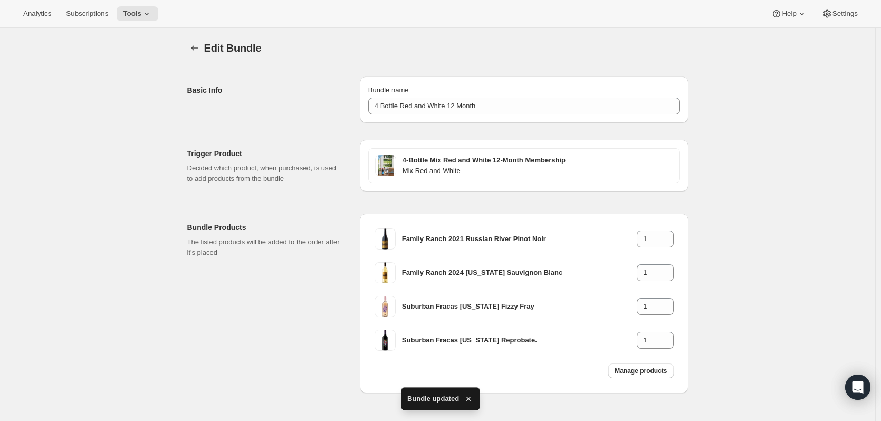
click at [194, 47] on icon "Bundles" at bounding box center [194, 48] width 11 height 11
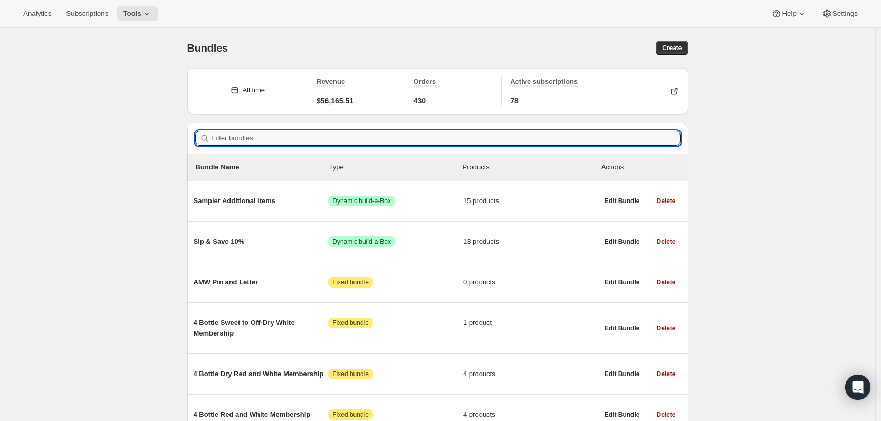
click at [294, 138] on input "Filter bundles" at bounding box center [446, 138] width 469 height 15
paste input "4 Bottle Red and White 6 Month"
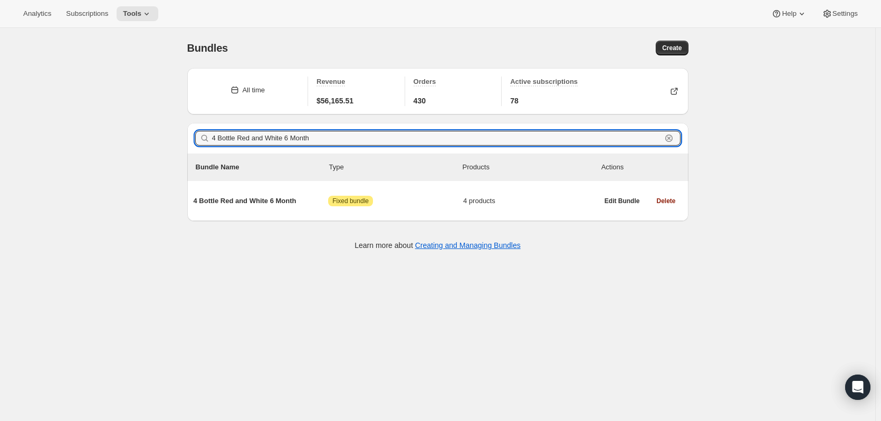
type input "4 Bottle Red and White 6 Month"
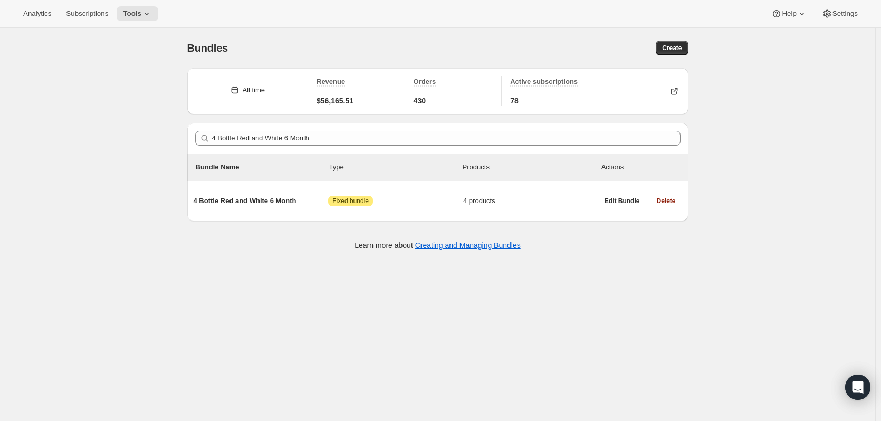
click at [281, 203] on span "4 Bottle Red and White 6 Month" at bounding box center [261, 201] width 135 height 11
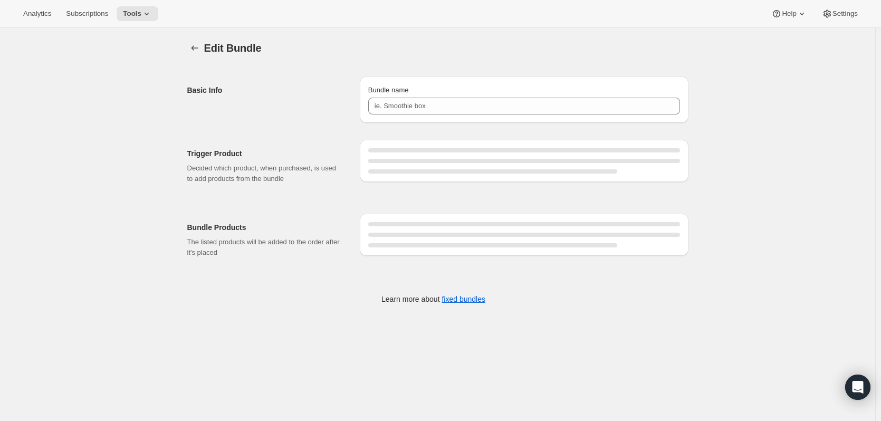
type input "4 Bottle Red and White 6 Month"
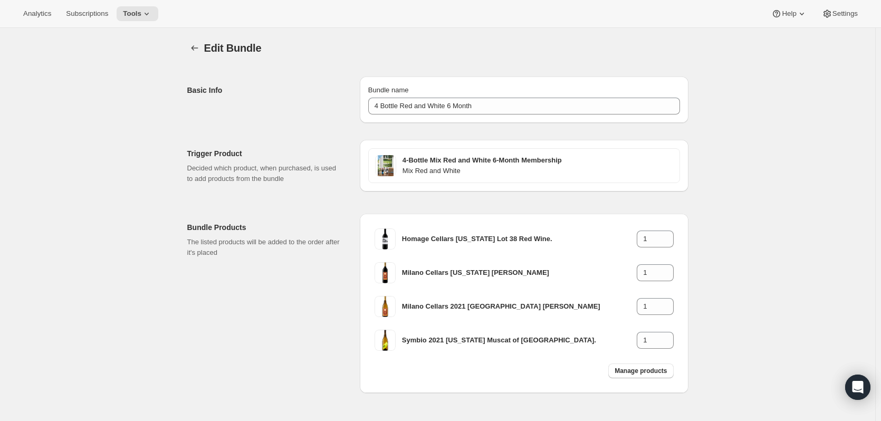
click at [653, 378] on div "Manage products" at bounding box center [641, 370] width 78 height 27
click at [644, 372] on span "Manage products" at bounding box center [641, 371] width 52 height 8
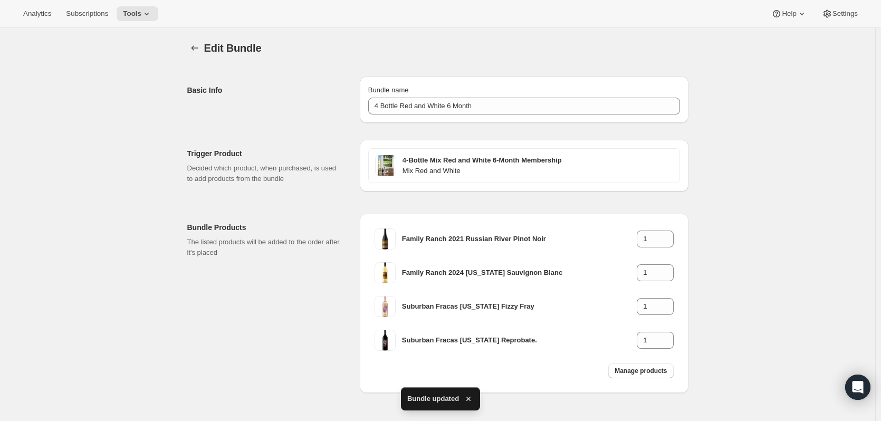
click at [196, 51] on icon "Bundles" at bounding box center [194, 48] width 11 height 11
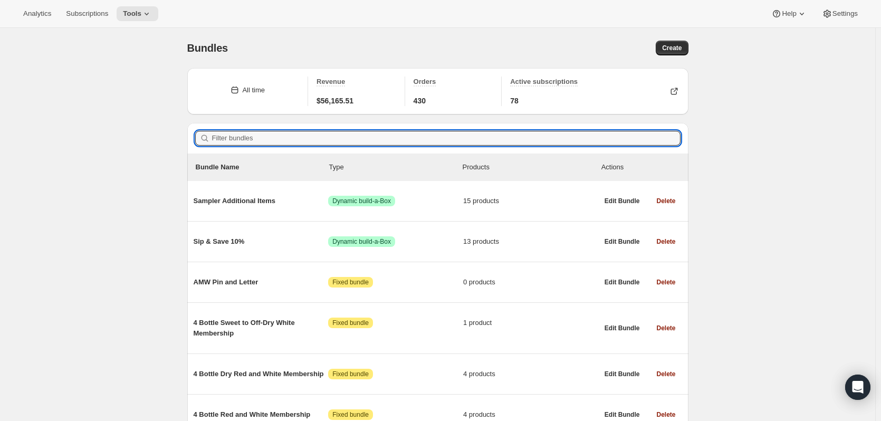
click at [267, 132] on input "Filter bundles" at bounding box center [446, 138] width 469 height 15
paste input "4 Bottle Red and White 3 Month"
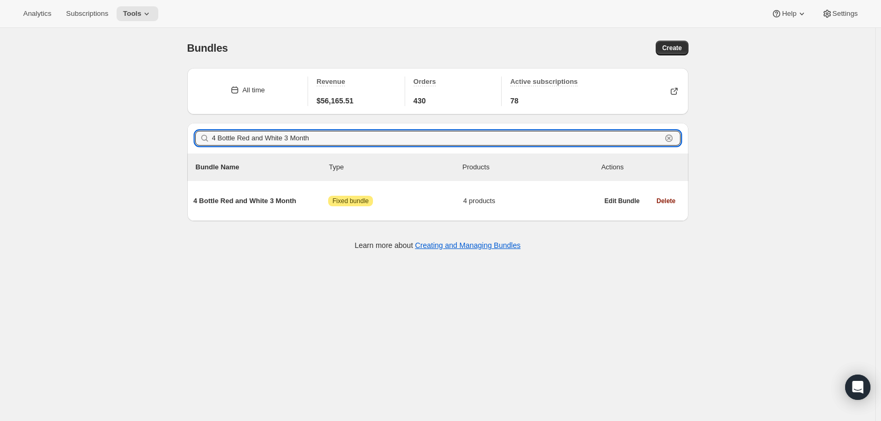
type input "4 Bottle Red and White 3 Month"
click at [277, 202] on span "4 Bottle Red and White 3 Month" at bounding box center [261, 201] width 135 height 11
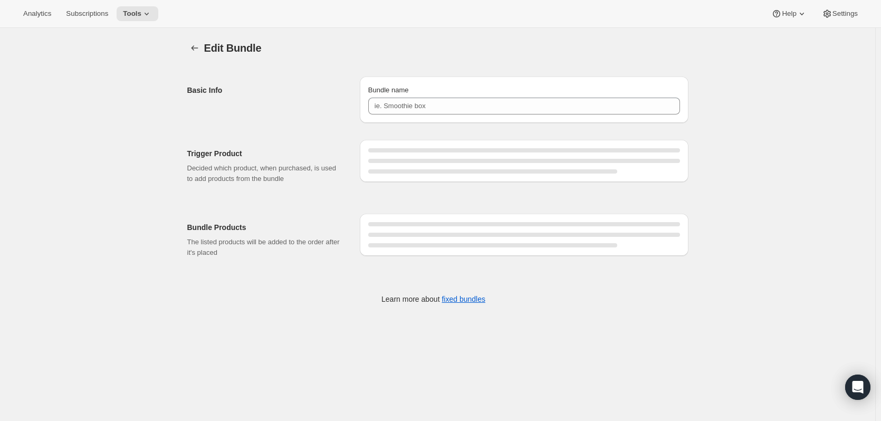
type input "4 Bottle Red and White 3 Month"
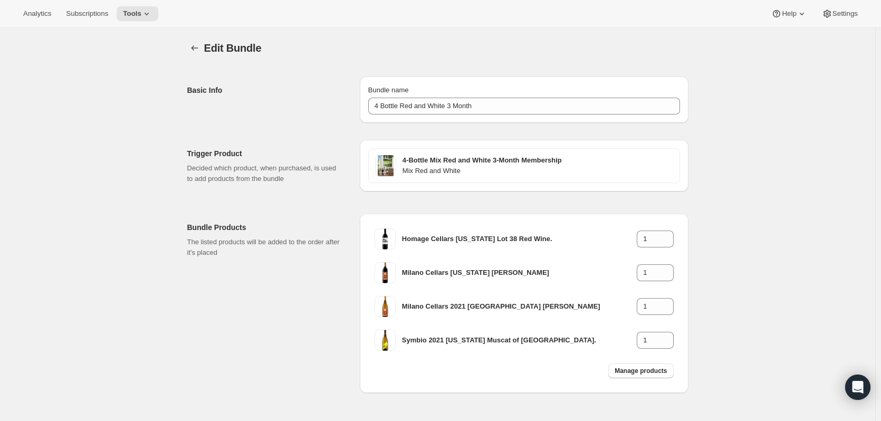
click at [642, 372] on span "Manage products" at bounding box center [641, 371] width 52 height 8
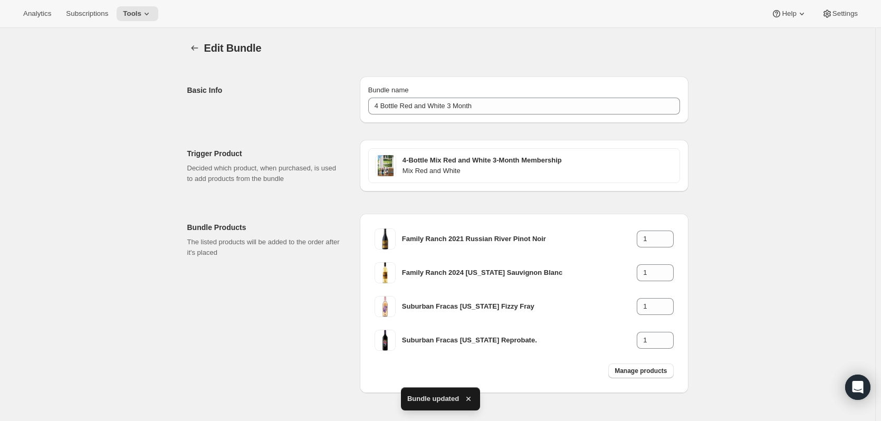
click at [197, 49] on icon "Bundles" at bounding box center [194, 48] width 11 height 11
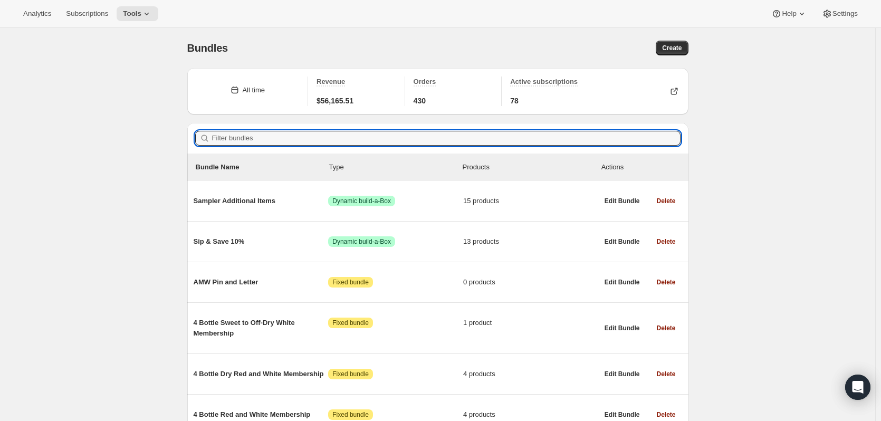
click at [290, 141] on input "Filter bundles" at bounding box center [446, 138] width 469 height 15
paste input "4 Bottle Sweet to Off-Dry Mix Membership"
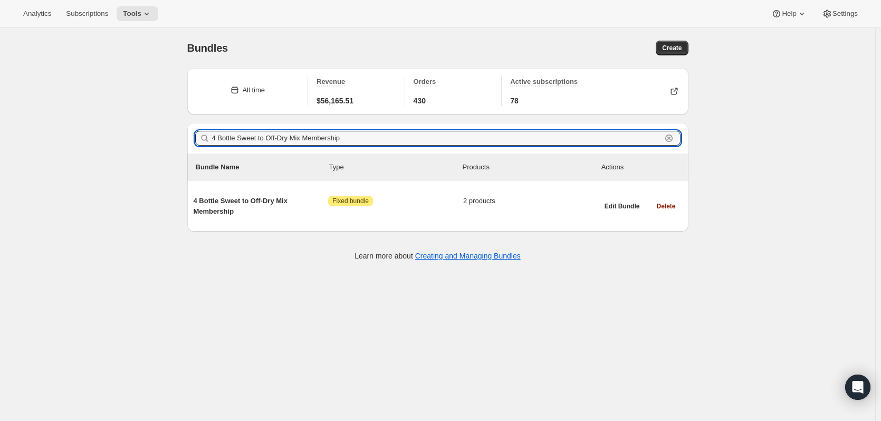
type input "4 Bottle Sweet to Off-Dry Mix Membership"
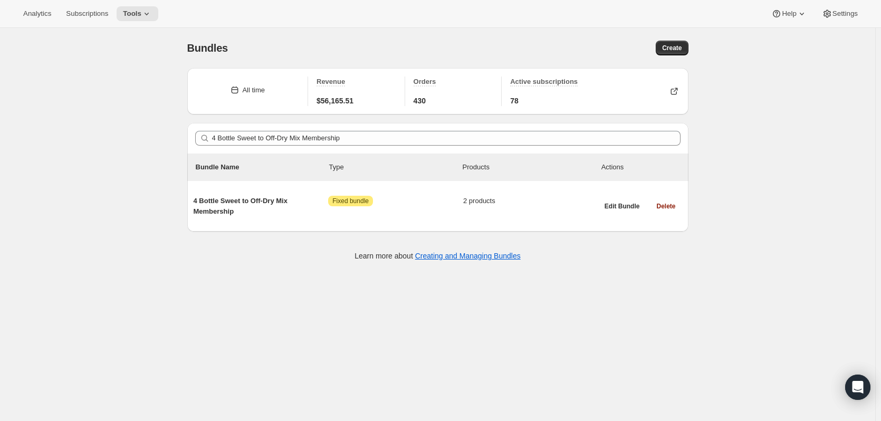
click at [339, 203] on span "Fixed bundle" at bounding box center [351, 201] width 36 height 8
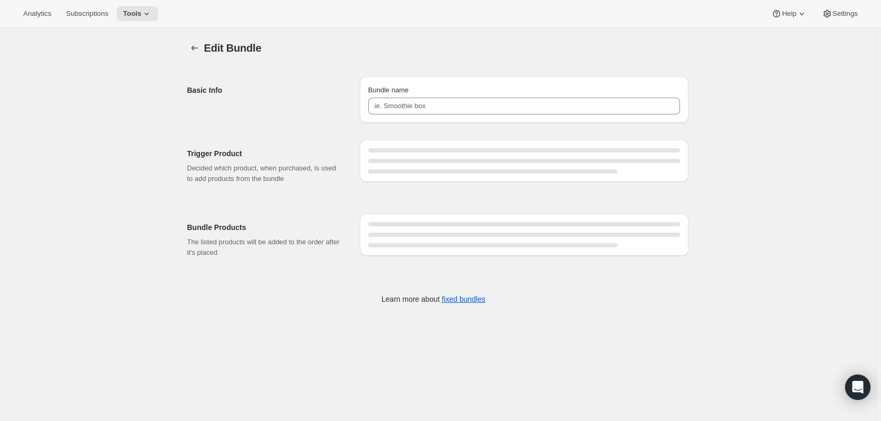
type input "4 Bottle Sweet to Off-Dry Mix Membership"
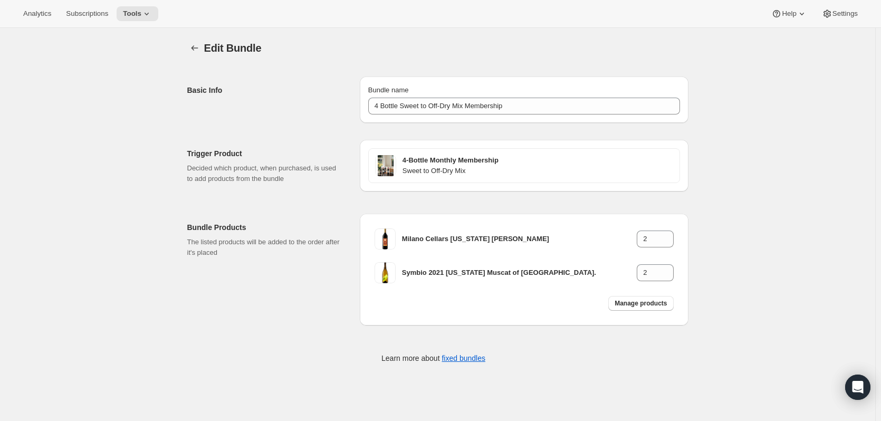
click at [657, 303] on span "Manage products" at bounding box center [641, 303] width 52 height 8
type input "1"
click at [668, 236] on icon at bounding box center [665, 235] width 5 height 3
type input "2"
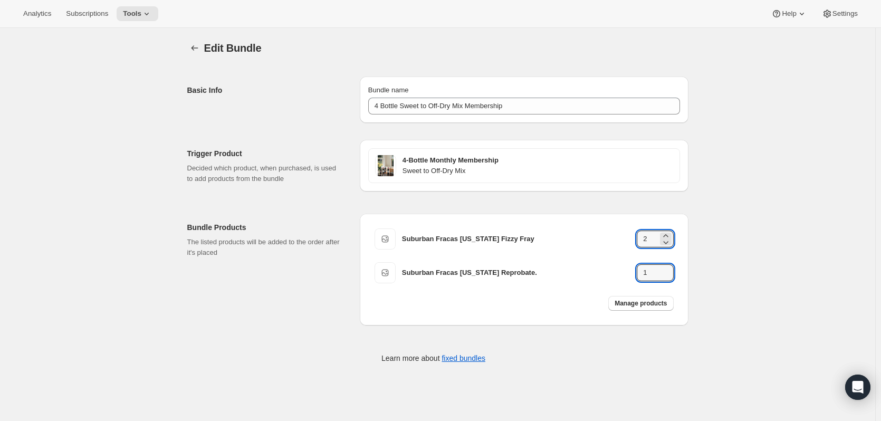
click at [669, 269] on icon at bounding box center [666, 269] width 11 height 11
type input "2"
click at [194, 46] on icon "Bundles" at bounding box center [194, 48] width 11 height 11
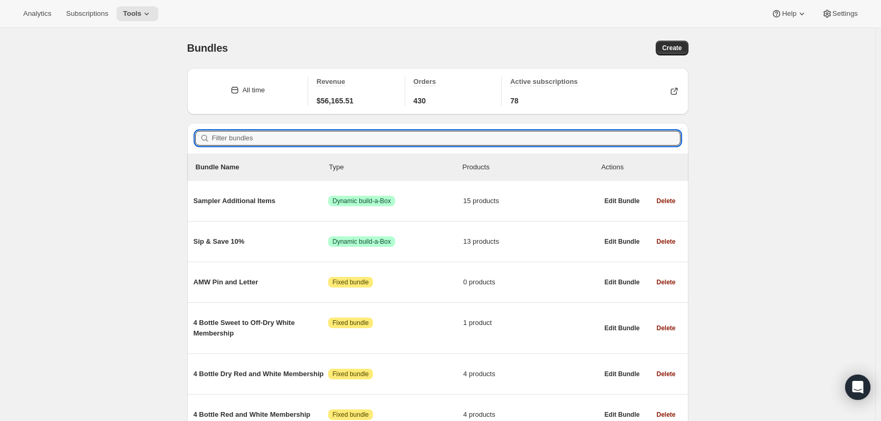
click at [222, 136] on input "Filter bundles" at bounding box center [446, 138] width 469 height 15
paste input "4 Bottle Dry Red and White Membership"
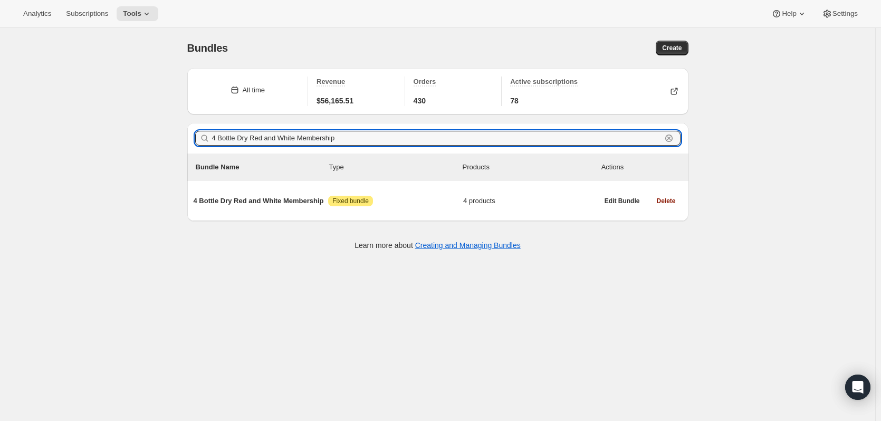
type input "4 Bottle Dry Red and White Membership"
click at [303, 199] on span "4 Bottle Dry Red and White Membership" at bounding box center [261, 201] width 135 height 11
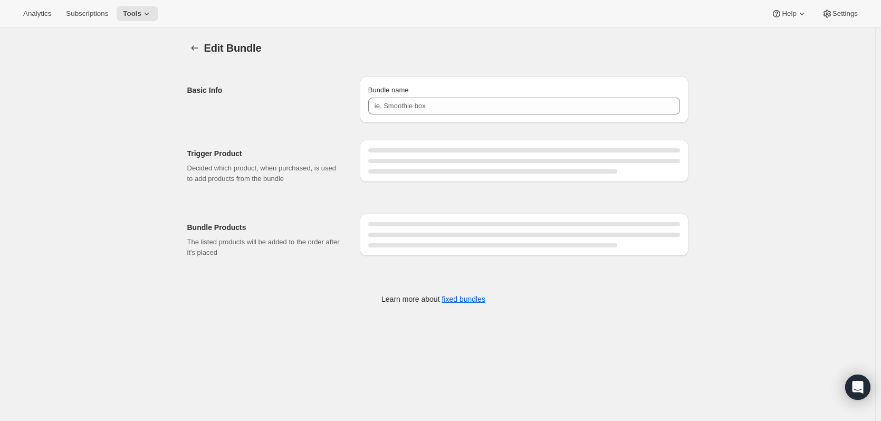
type input "4 Bottle Dry Red and White Membership"
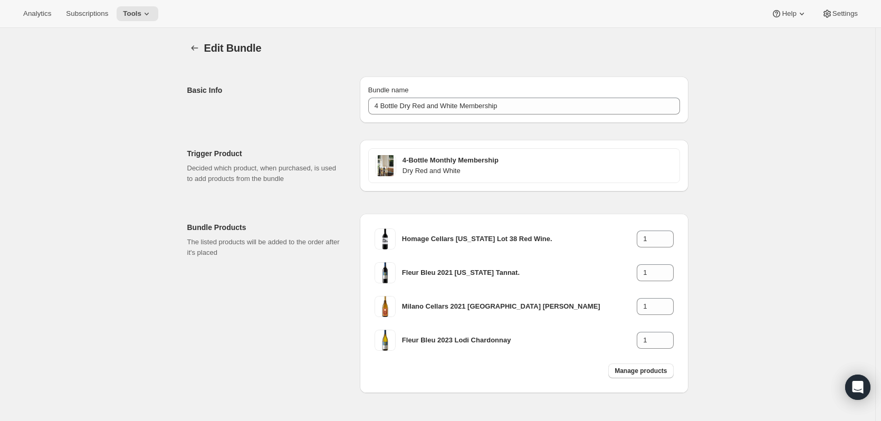
click at [647, 375] on span "Manage products" at bounding box center [641, 371] width 52 height 8
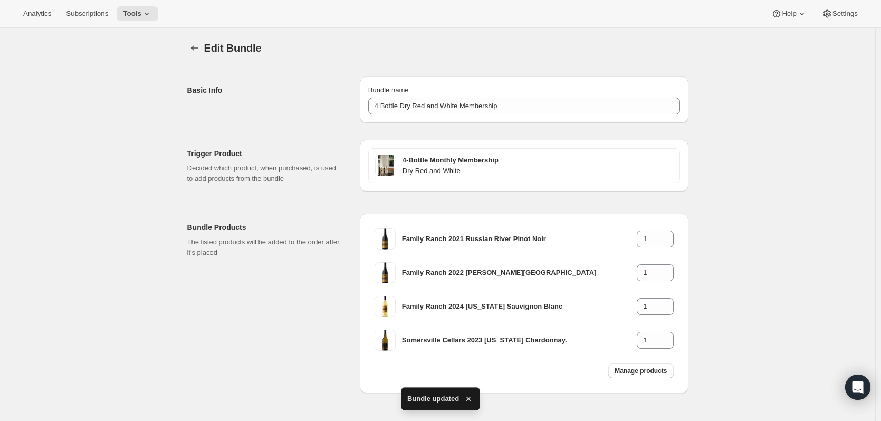
click at [200, 48] on icon "Bundles" at bounding box center [194, 48] width 11 height 11
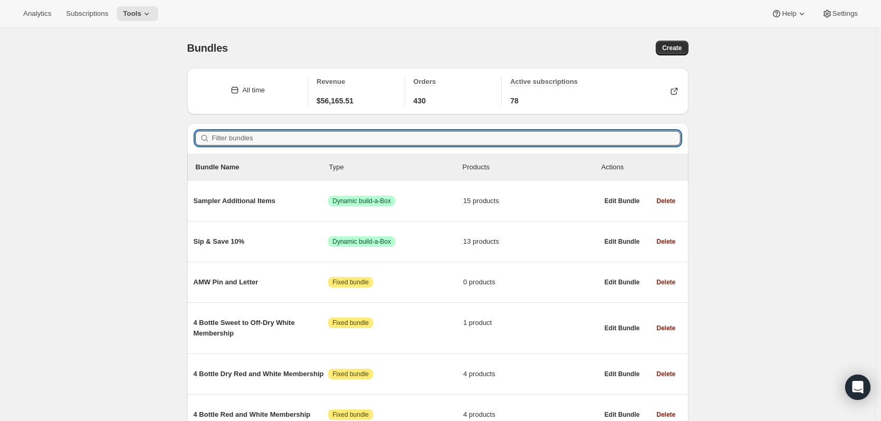
click at [305, 138] on input "Filter bundles" at bounding box center [446, 138] width 469 height 15
paste input "4 Bottle Red Membership"
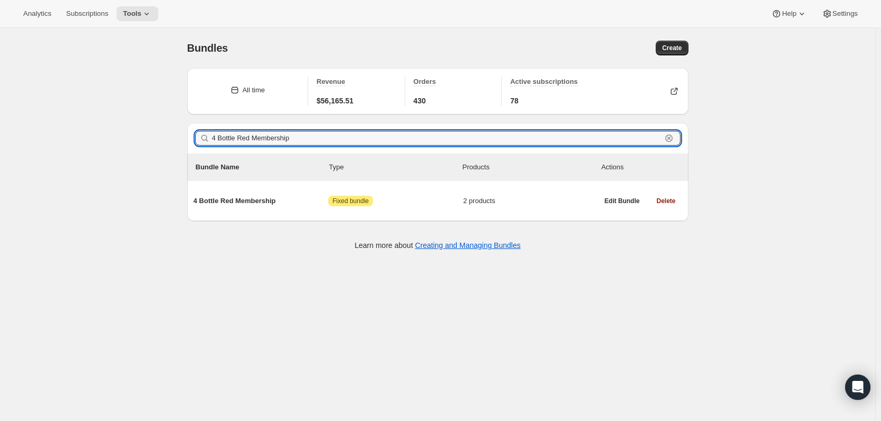
type input "4 Bottle Red Membership"
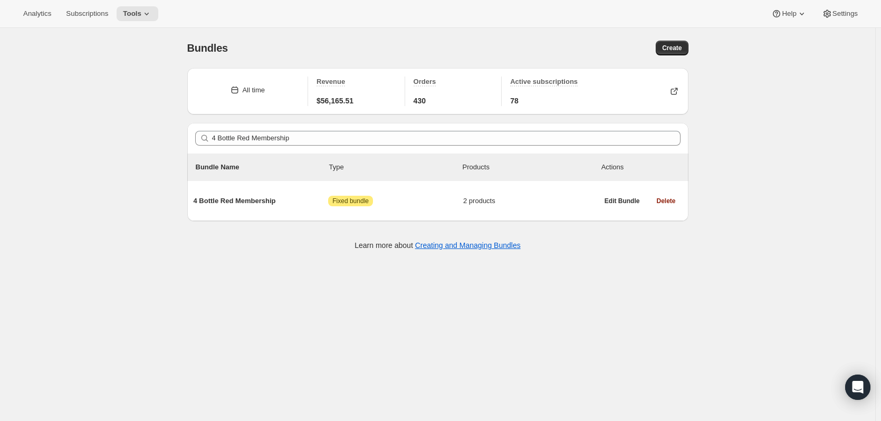
click at [251, 195] on div "4 Bottle Red Membership Attention Fixed bundle 2 products" at bounding box center [396, 200] width 405 height 27
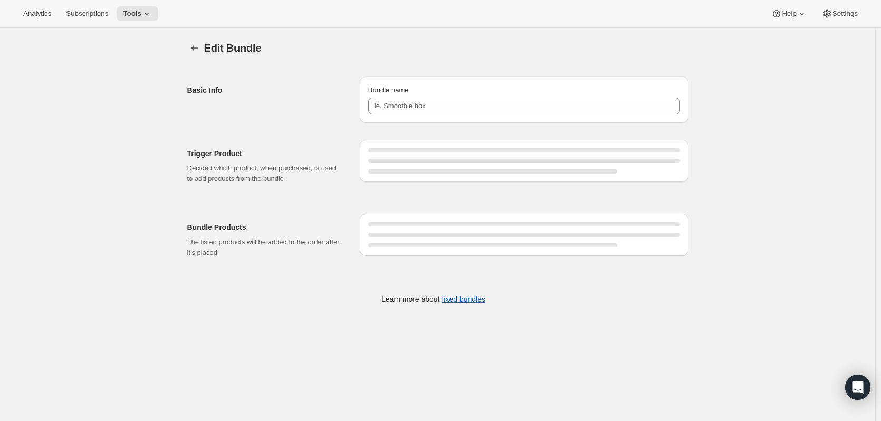
type input "4 Bottle Red Membership"
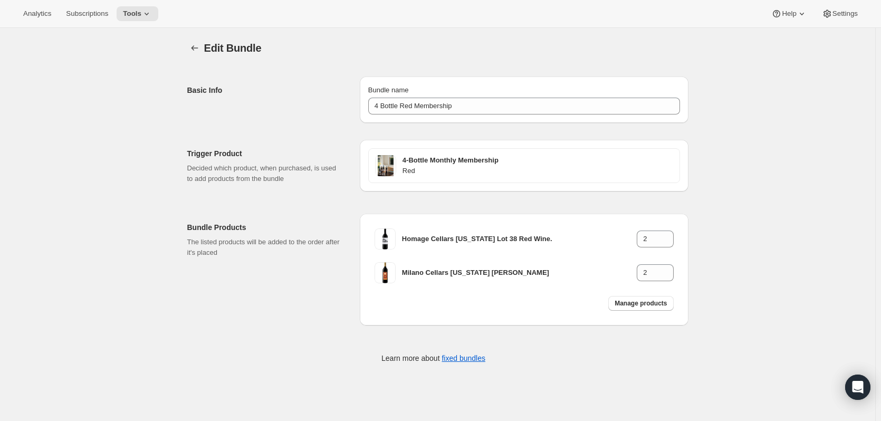
click at [632, 303] on span "Manage products" at bounding box center [641, 303] width 52 height 8
type input "1"
click at [671, 235] on icon at bounding box center [666, 236] width 11 height 11
type input "2"
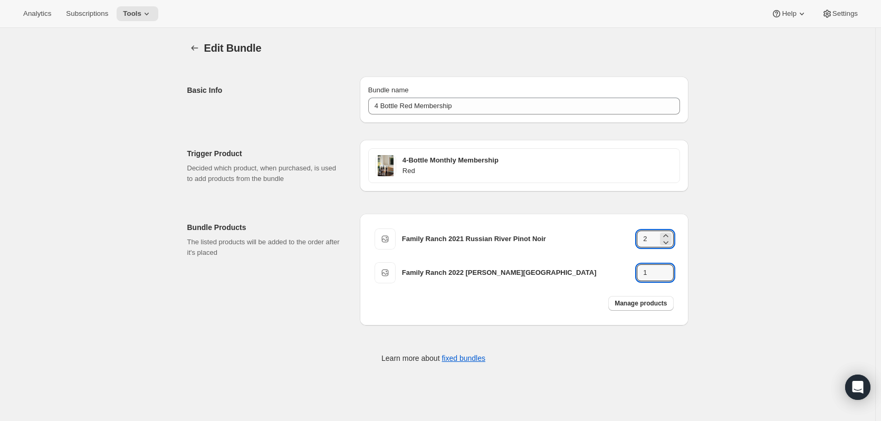
click at [668, 272] on icon at bounding box center [666, 276] width 11 height 11
click at [669, 270] on icon at bounding box center [666, 269] width 11 height 11
type input "2"
click at [194, 50] on icon "Bundles" at bounding box center [194, 48] width 11 height 11
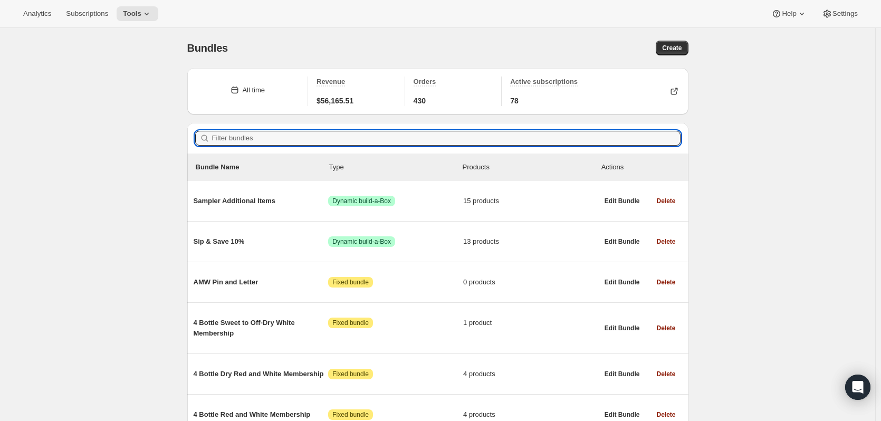
click at [230, 138] on input "Filter bundles" at bounding box center [446, 138] width 469 height 15
paste input "4 Bottle Dry Red Membership"
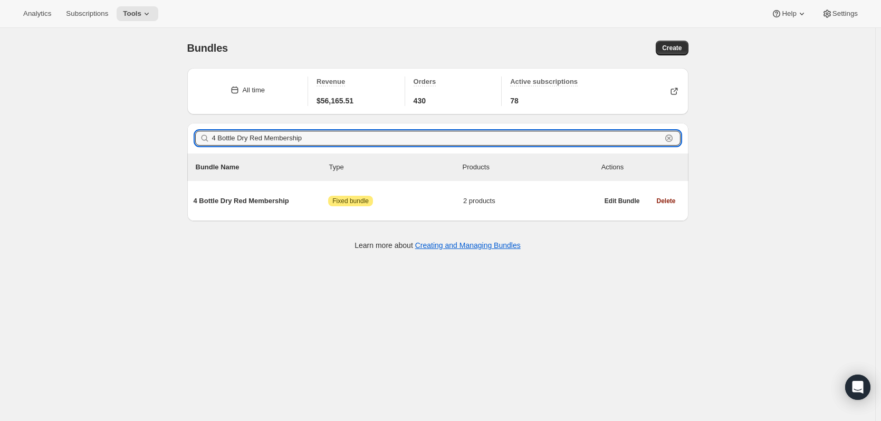
type input "4 Bottle Dry Red Membership"
click at [278, 204] on span "4 Bottle Dry Red Membership" at bounding box center [261, 201] width 135 height 11
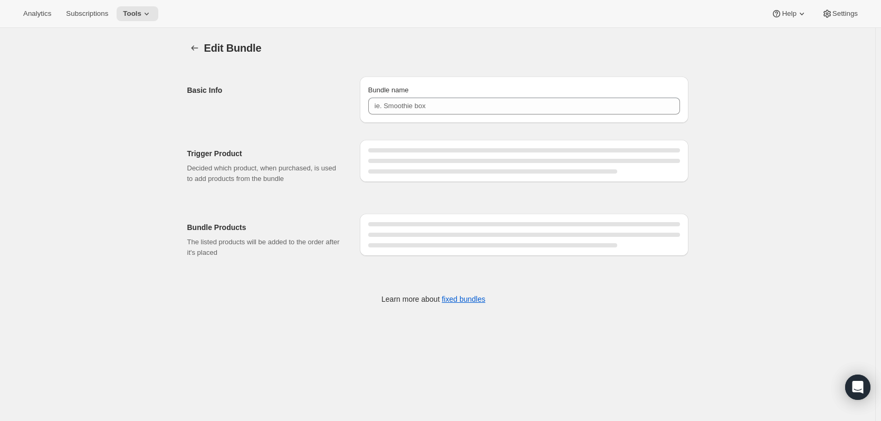
type input "4 Bottle Dry Red Membership"
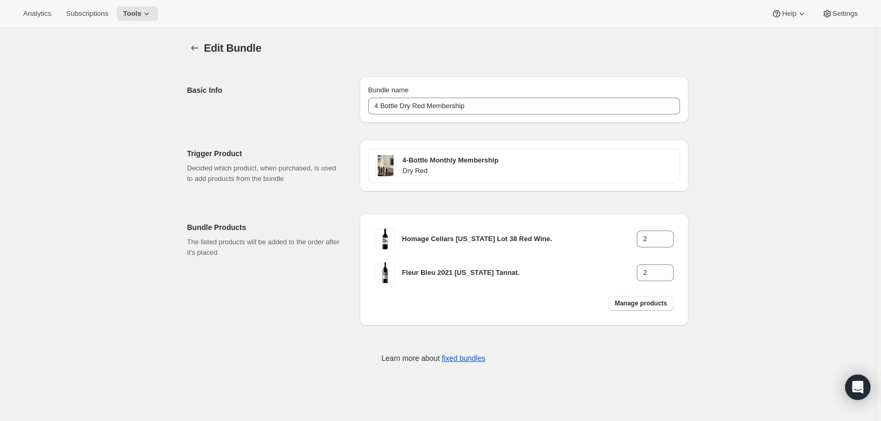
click at [642, 302] on span "Manage products" at bounding box center [641, 303] width 52 height 8
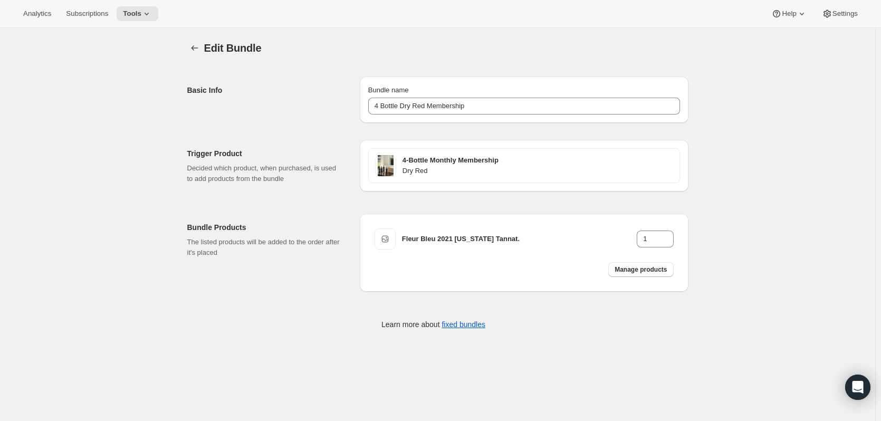
click at [639, 269] on span "Manage products" at bounding box center [641, 269] width 52 height 8
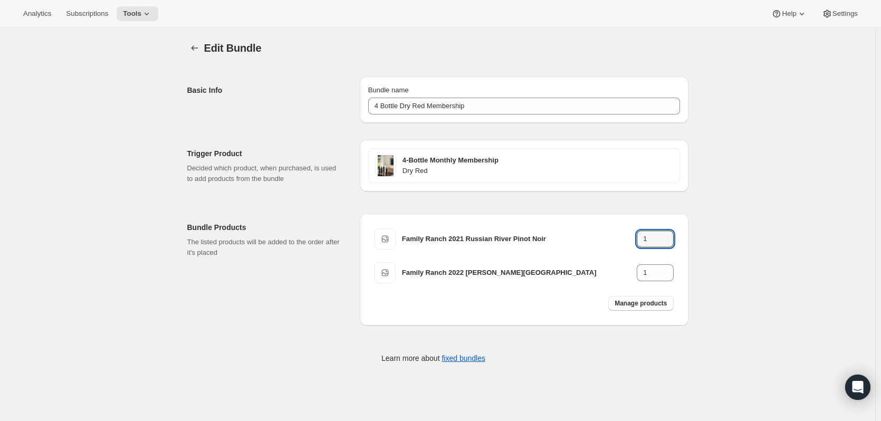
click at [671, 234] on icon at bounding box center [666, 236] width 11 height 11
type input "2"
click at [670, 269] on icon at bounding box center [666, 269] width 11 height 11
type input "2"
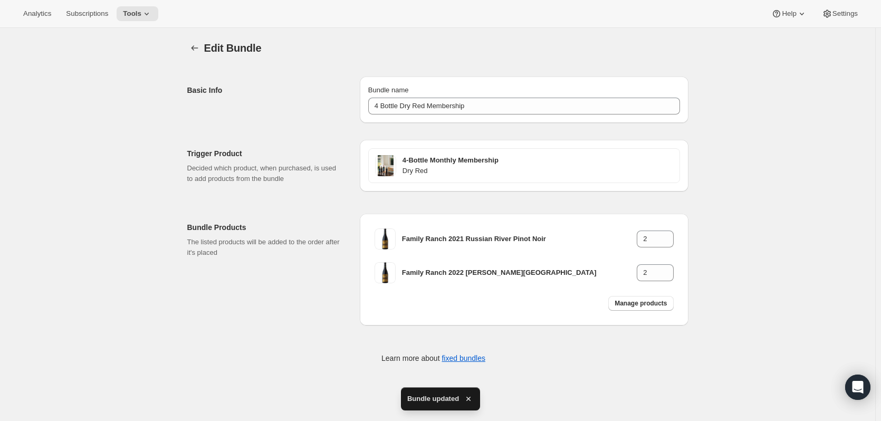
click at [196, 52] on icon "Bundles" at bounding box center [194, 48] width 11 height 11
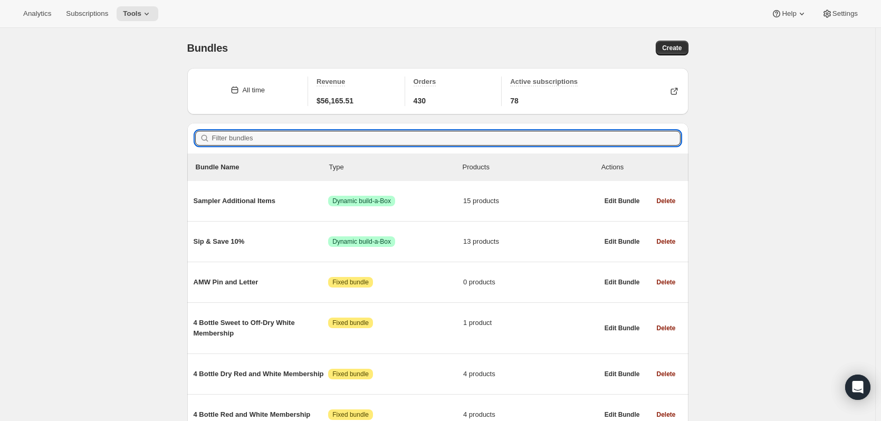
click at [281, 137] on input "Filter bundles" at bounding box center [446, 138] width 469 height 15
paste input "4 Bottle Red Membership"
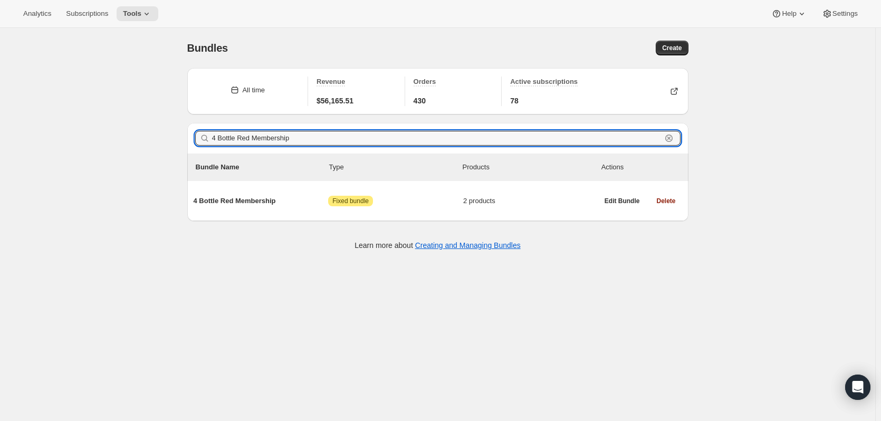
type input "4 Bottle Red Membership"
click at [267, 201] on span "4 Bottle Red Membership" at bounding box center [261, 201] width 135 height 11
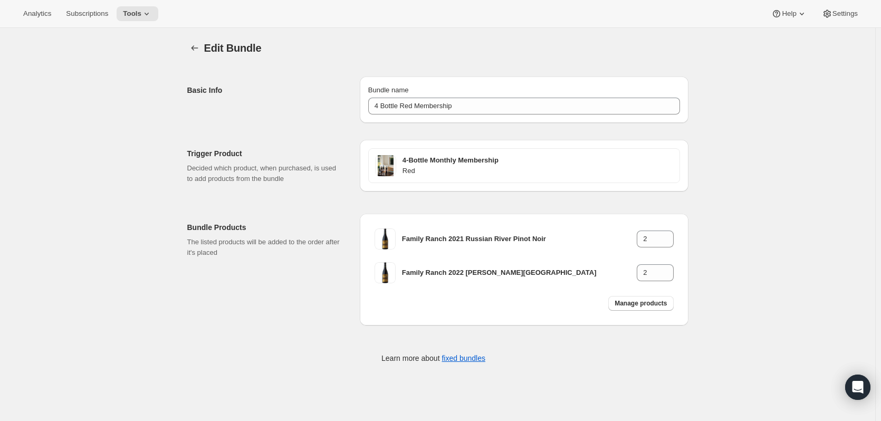
click at [657, 305] on span "Manage products" at bounding box center [641, 303] width 52 height 8
type input "1"
click at [669, 268] on icon at bounding box center [666, 269] width 11 height 11
type input "2"
click at [668, 234] on icon at bounding box center [666, 236] width 11 height 11
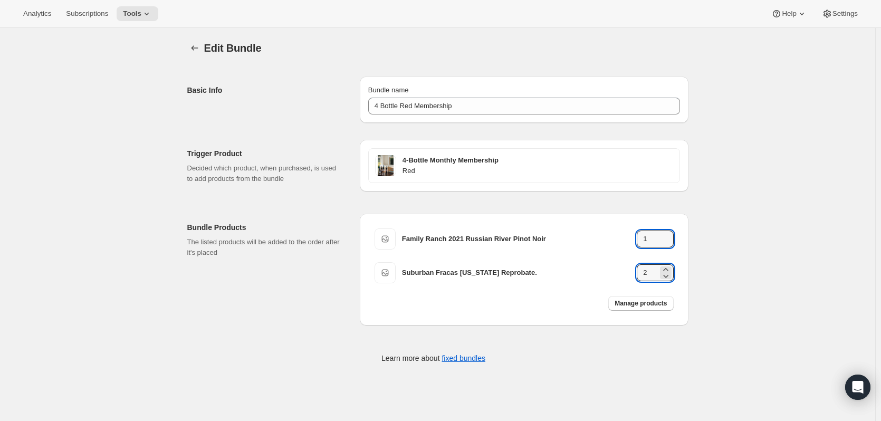
type input "2"
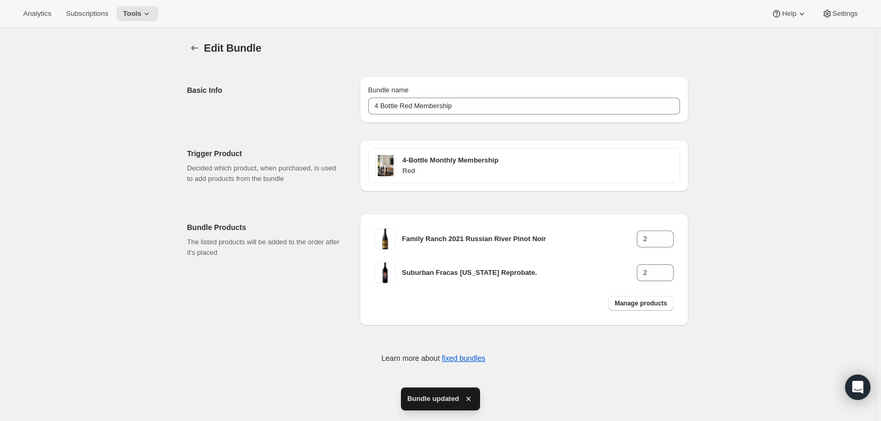
click at [191, 51] on button "Bundles" at bounding box center [194, 48] width 15 height 15
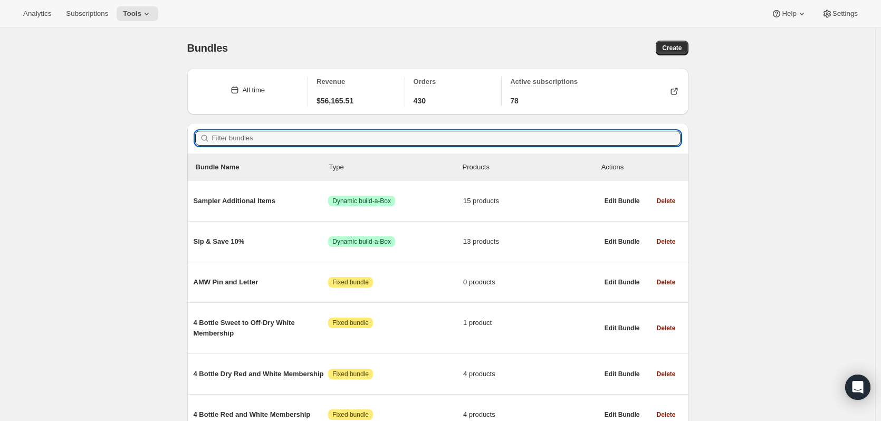
click at [248, 138] on input "Filter bundles" at bounding box center [446, 138] width 469 height 15
paste input "4 Bottle White Membership"
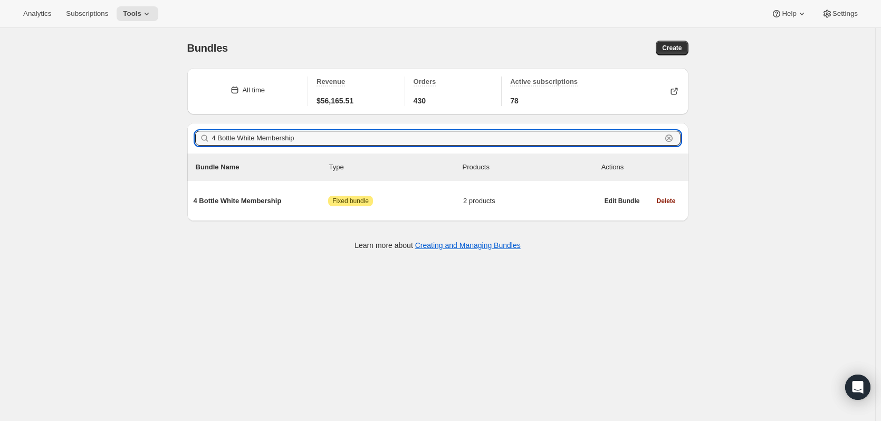
type input "4 Bottle White Membership"
click at [273, 203] on span "4 Bottle White Membership" at bounding box center [261, 201] width 135 height 11
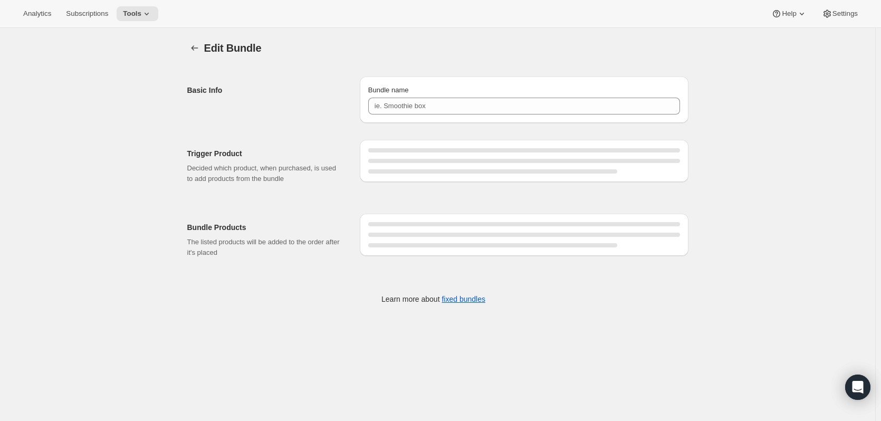
type input "4 Bottle White Membership"
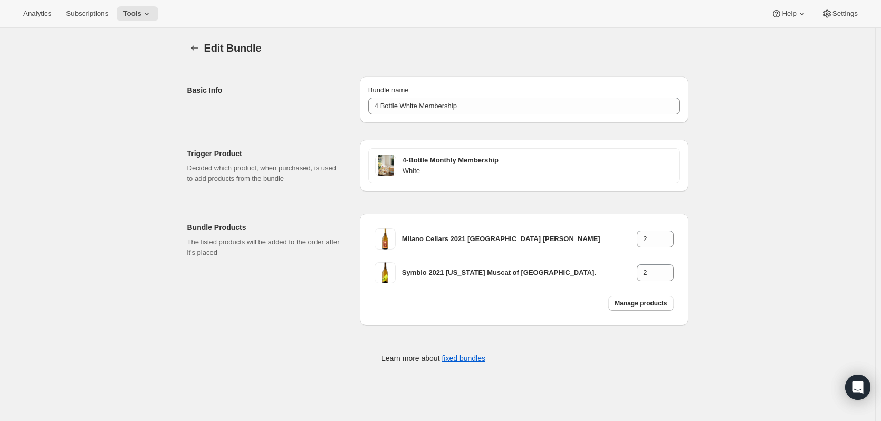
click at [640, 305] on span "Manage products" at bounding box center [641, 303] width 52 height 8
type input "1"
click at [671, 270] on icon at bounding box center [666, 269] width 11 height 11
type input "2"
click at [669, 236] on icon at bounding box center [666, 236] width 11 height 11
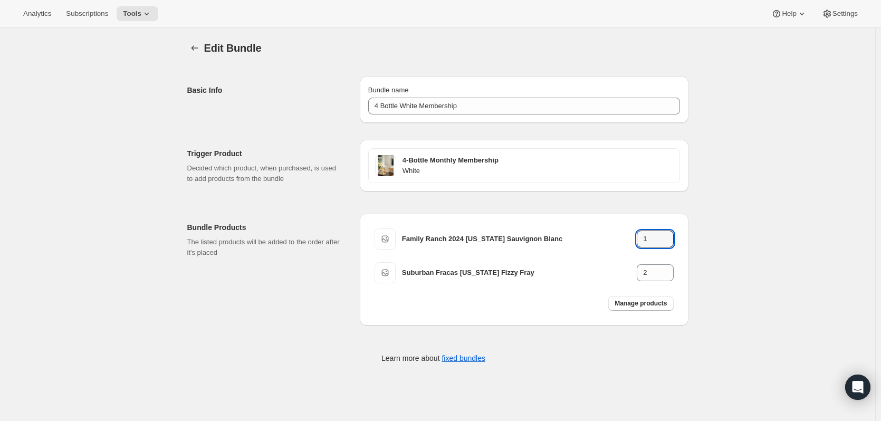
type input "2"
click at [202, 44] on button "Bundles" at bounding box center [194, 48] width 15 height 15
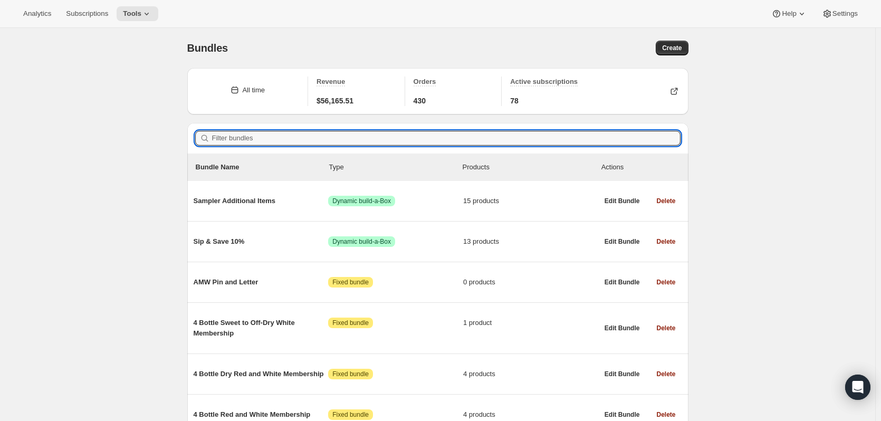
click at [261, 137] on input "Filter bundles" at bounding box center [446, 138] width 469 height 15
paste input "4 Bottle Dry White Membership"
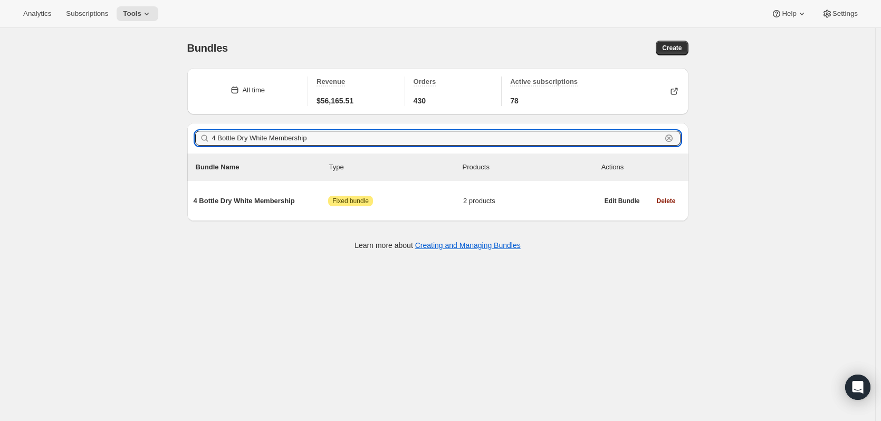
type input "4 Bottle Dry White Membership"
drag, startPoint x: 276, startPoint y: 200, endPoint x: 275, endPoint y: 205, distance: 5.4
click at [275, 204] on div "4 Bottle Dry White Membership Attention Fixed bundle 2 products" at bounding box center [396, 200] width 405 height 27
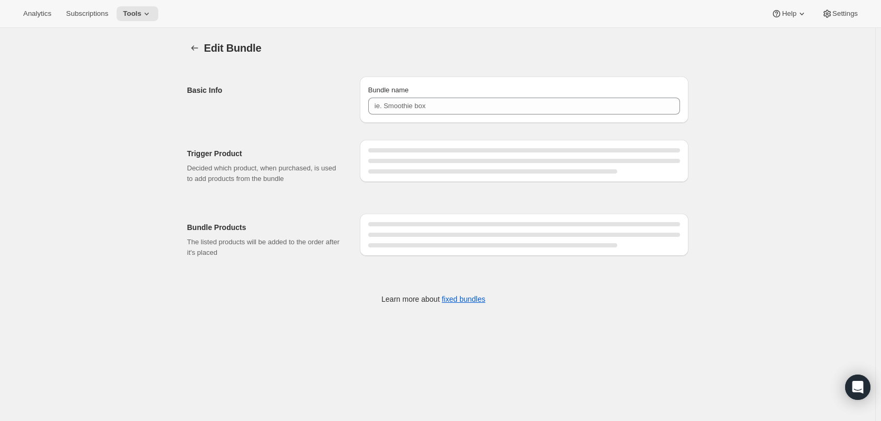
type input "4 Bottle Dry White Membership"
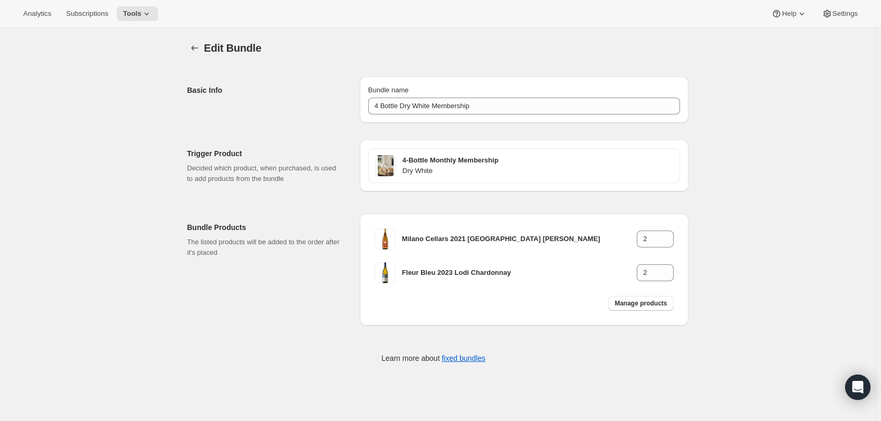
click at [636, 303] on span "Manage products" at bounding box center [641, 303] width 52 height 8
type input "1"
click at [668, 267] on icon at bounding box center [666, 269] width 11 height 11
type input "2"
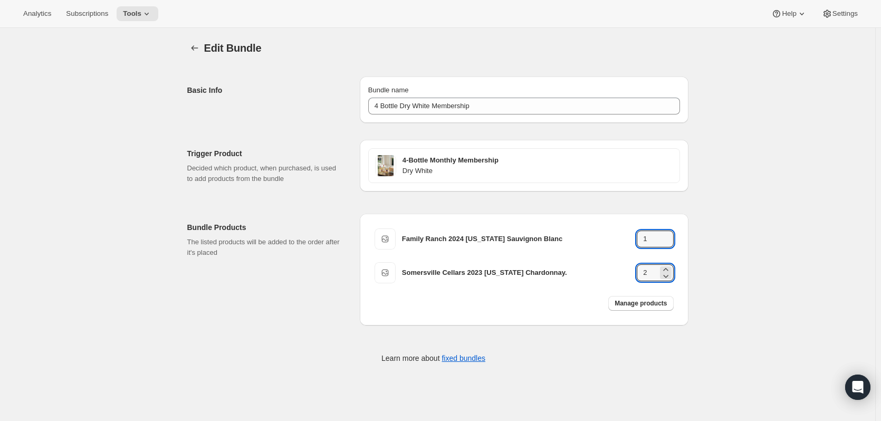
click at [667, 234] on icon at bounding box center [666, 236] width 11 height 11
type input "2"
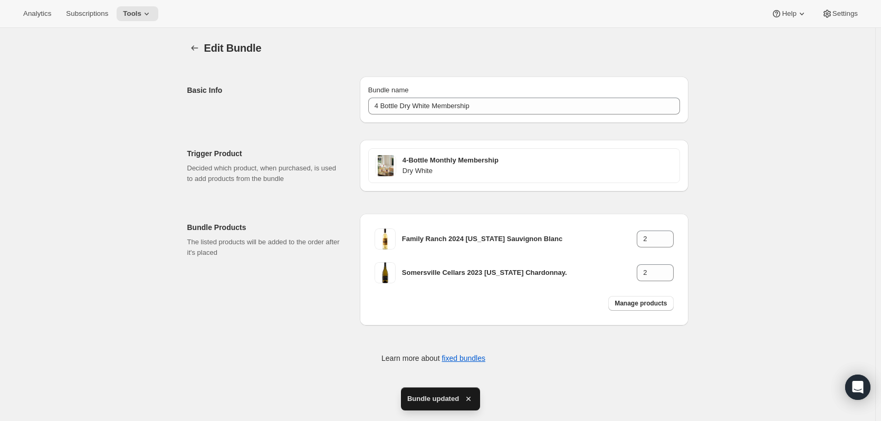
click at [194, 45] on icon "Bundles" at bounding box center [194, 48] width 11 height 11
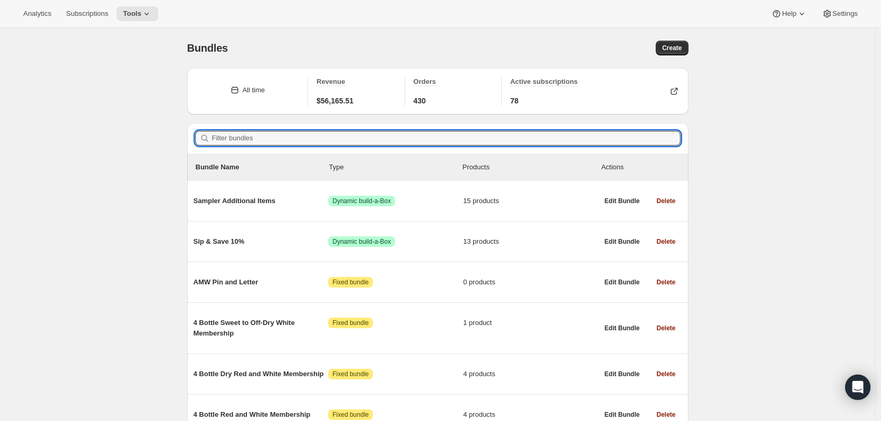
click at [253, 133] on input "Filter bundles" at bounding box center [446, 138] width 469 height 15
paste input "4 Bottle Sweet to Off-Dry White Membership"
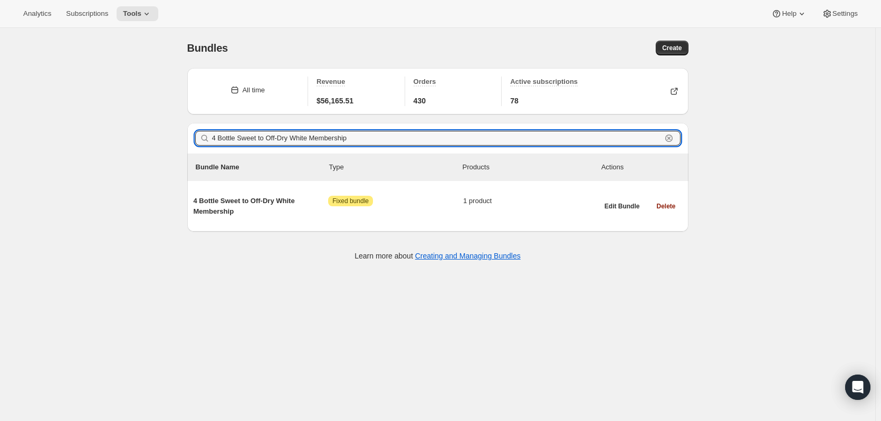
type input "4 Bottle Sweet to Off-Dry White Membership"
click at [227, 201] on span "4 Bottle Sweet to Off-Dry White Membership" at bounding box center [261, 206] width 135 height 21
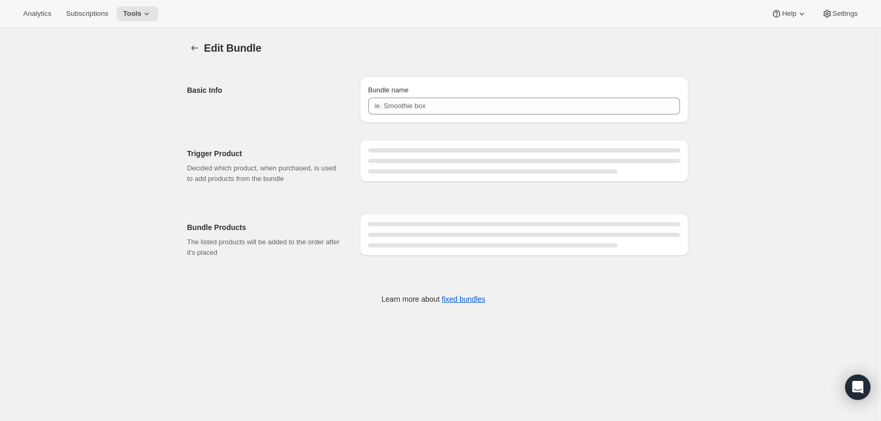
type input "4 Bottle Sweet to Off-Dry White Membership"
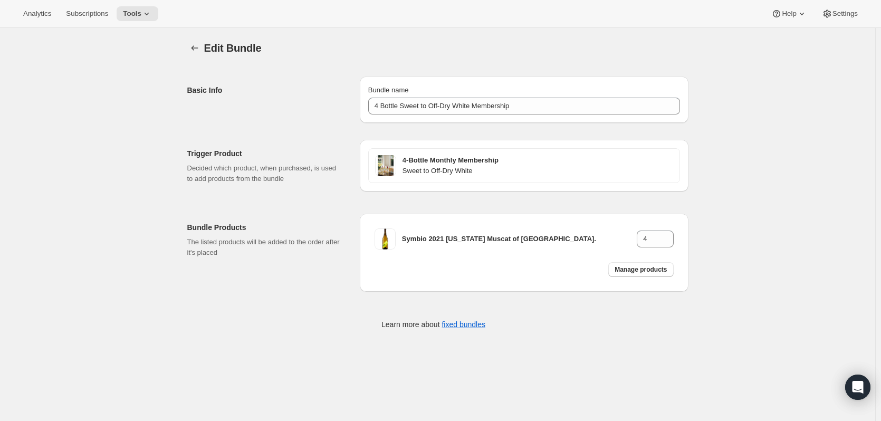
click at [658, 271] on span "Manage products" at bounding box center [641, 269] width 52 height 8
click at [671, 236] on icon at bounding box center [666, 236] width 11 height 11
type input "4"
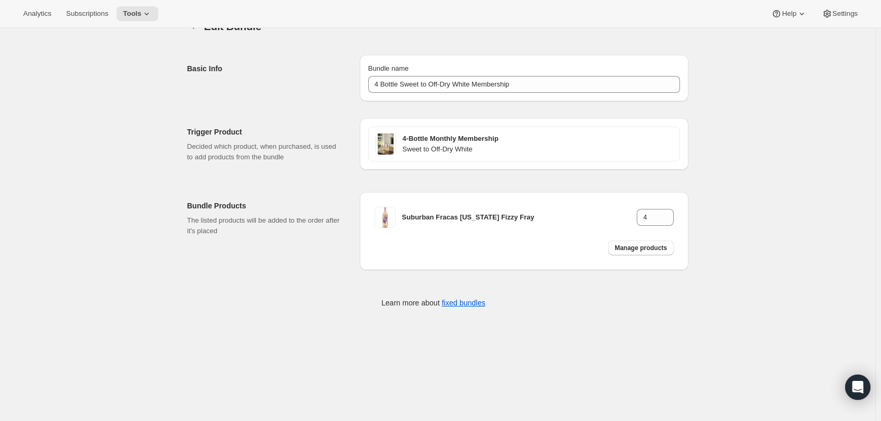
scroll to position [28, 0]
